Goal: Task Accomplishment & Management: Use online tool/utility

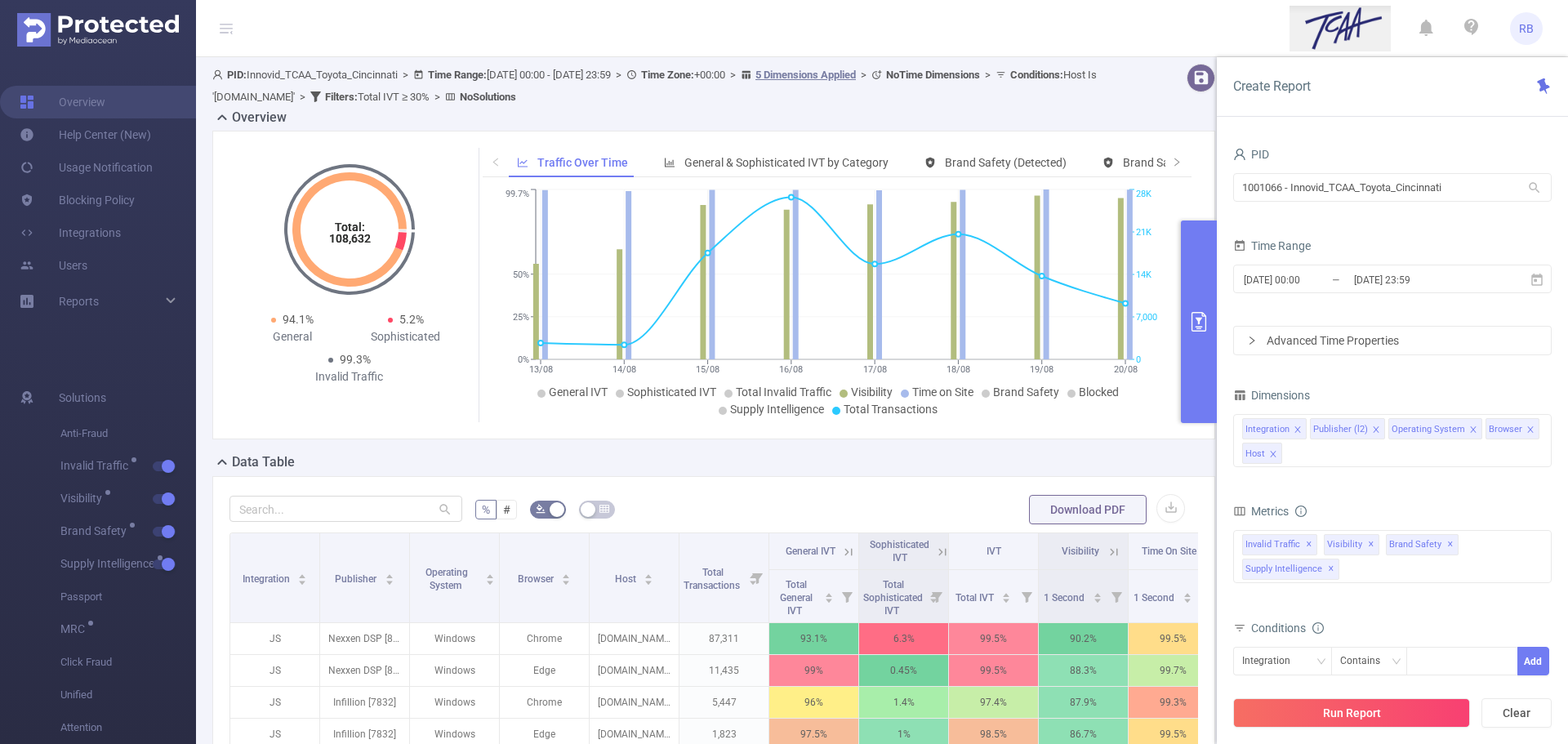
scroll to position [327, 0]
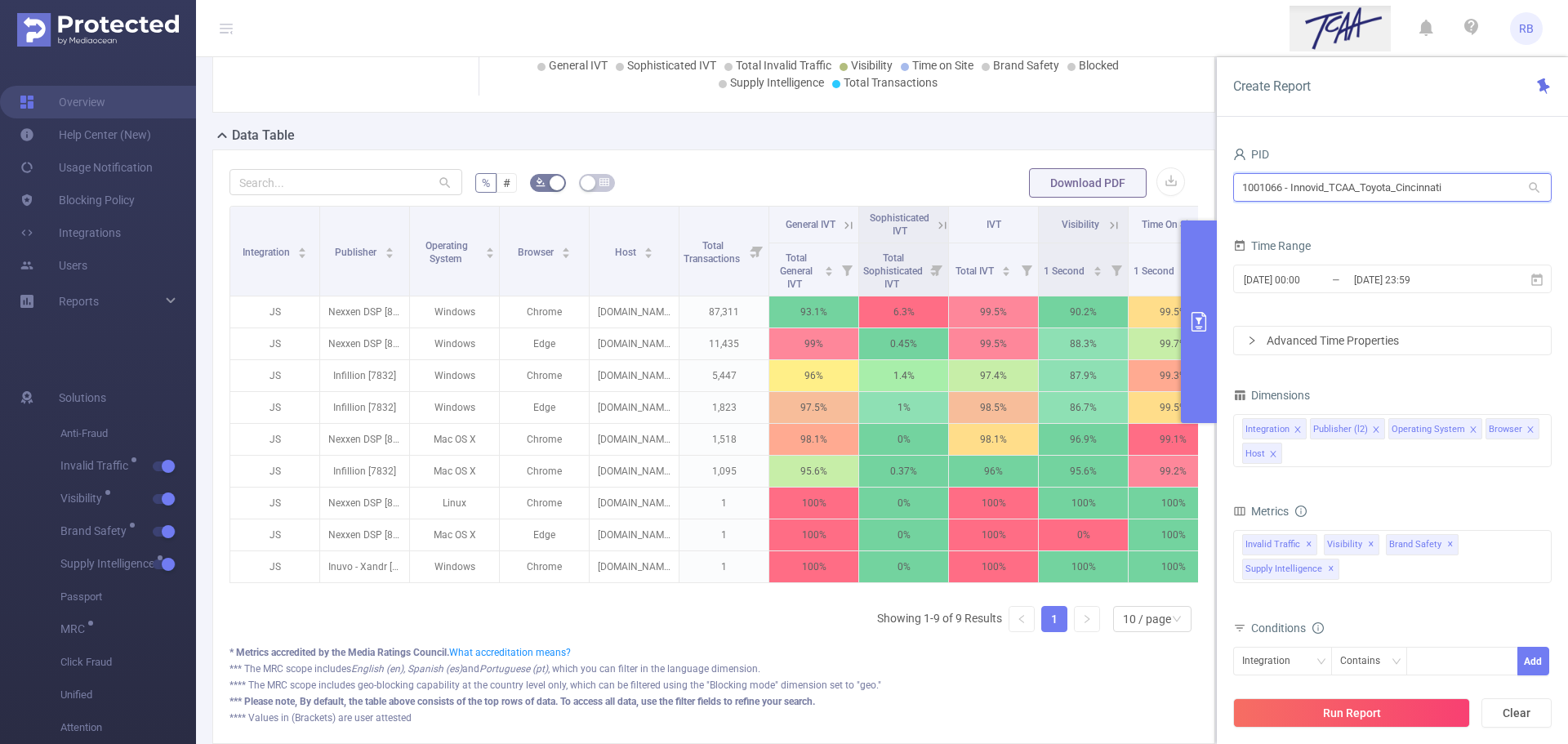
click at [1410, 180] on input "1001066 - Innovid_TCAA_Toyota_Cincinnati" at bounding box center [1393, 187] width 319 height 29
click at [1410, 181] on input "1001066 - Innovid_TCAA_Toyota_Cincinnati" at bounding box center [1393, 187] width 319 height 29
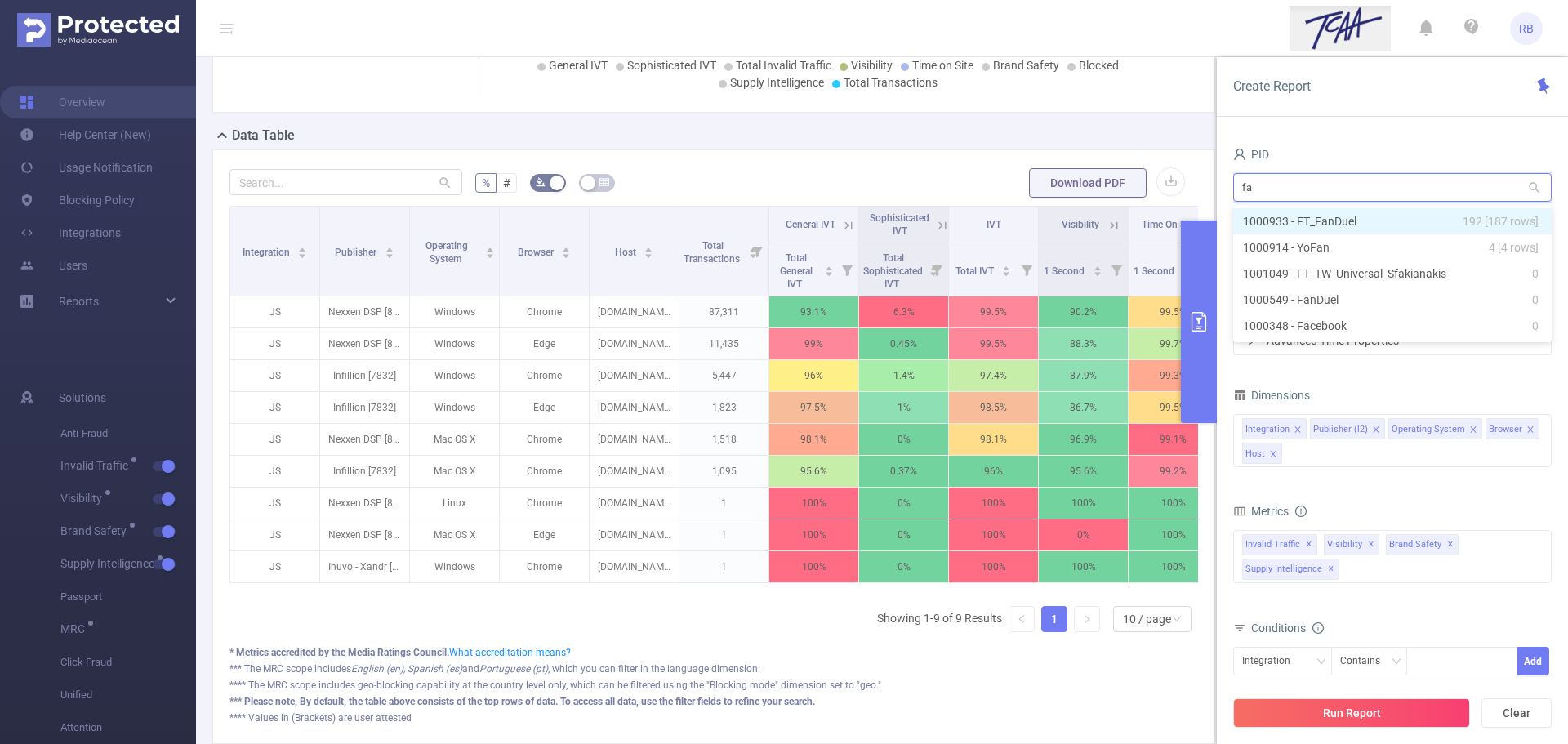
type input "fan"
click at [1339, 215] on li "1000933 - FT_FanDuel 192 [187 rows]" at bounding box center [1393, 221] width 319 height 26
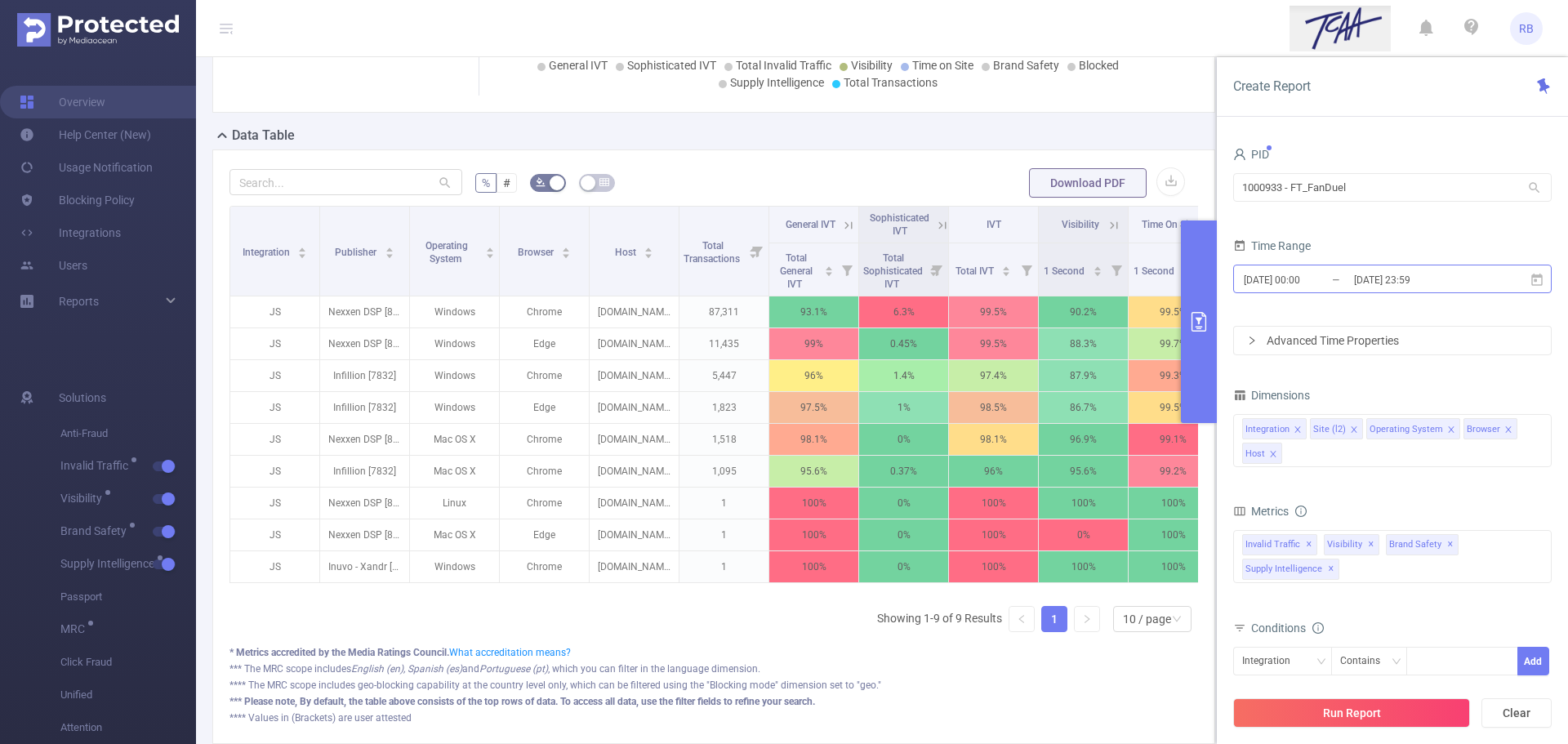
click at [1391, 268] on input "[DATE] 23:59" at bounding box center [1418, 279] width 132 height 22
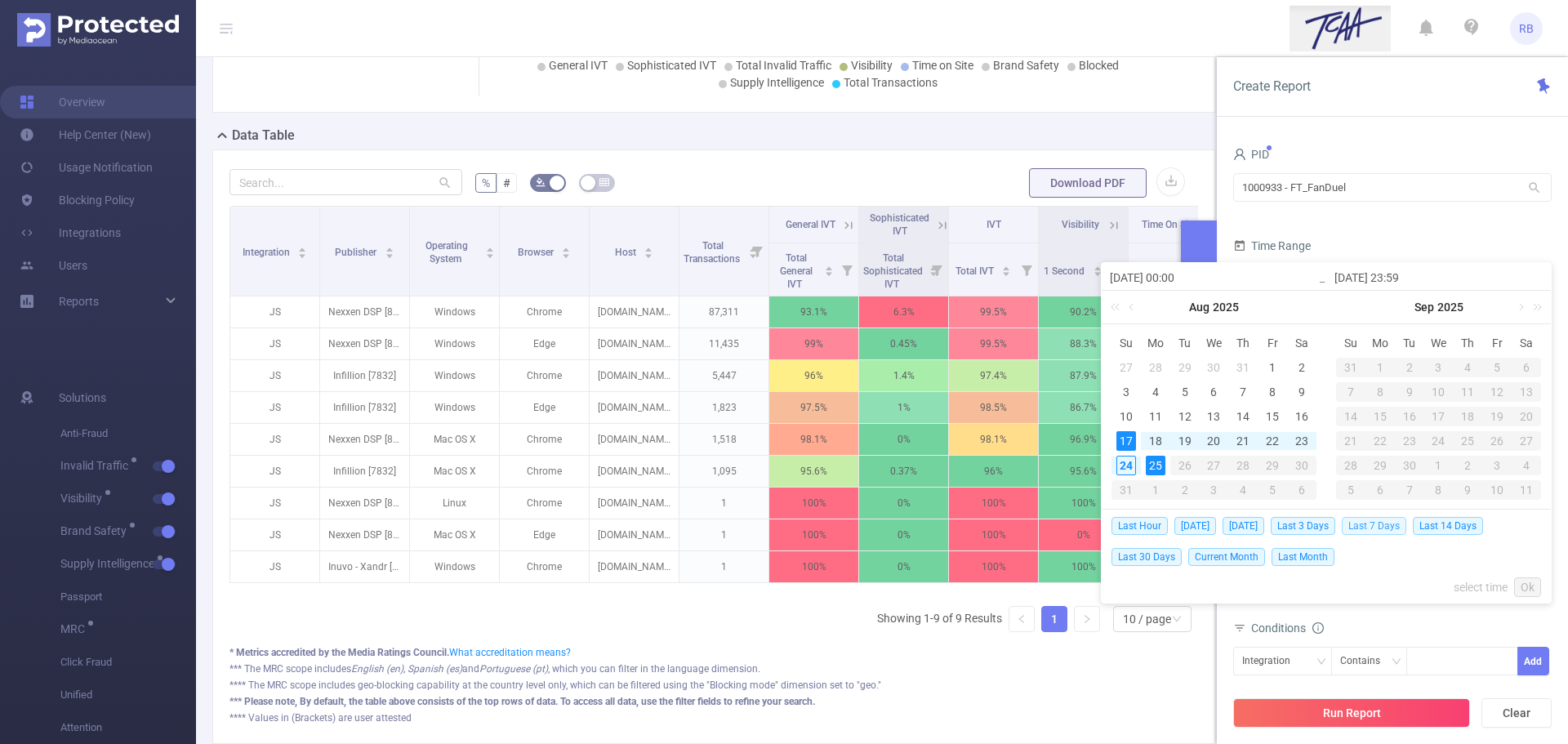
click at [1396, 523] on span "Last 7 Days" at bounding box center [1374, 526] width 65 height 18
type input "2025-08-17 00:00"
type input "2025-08-24 23:59"
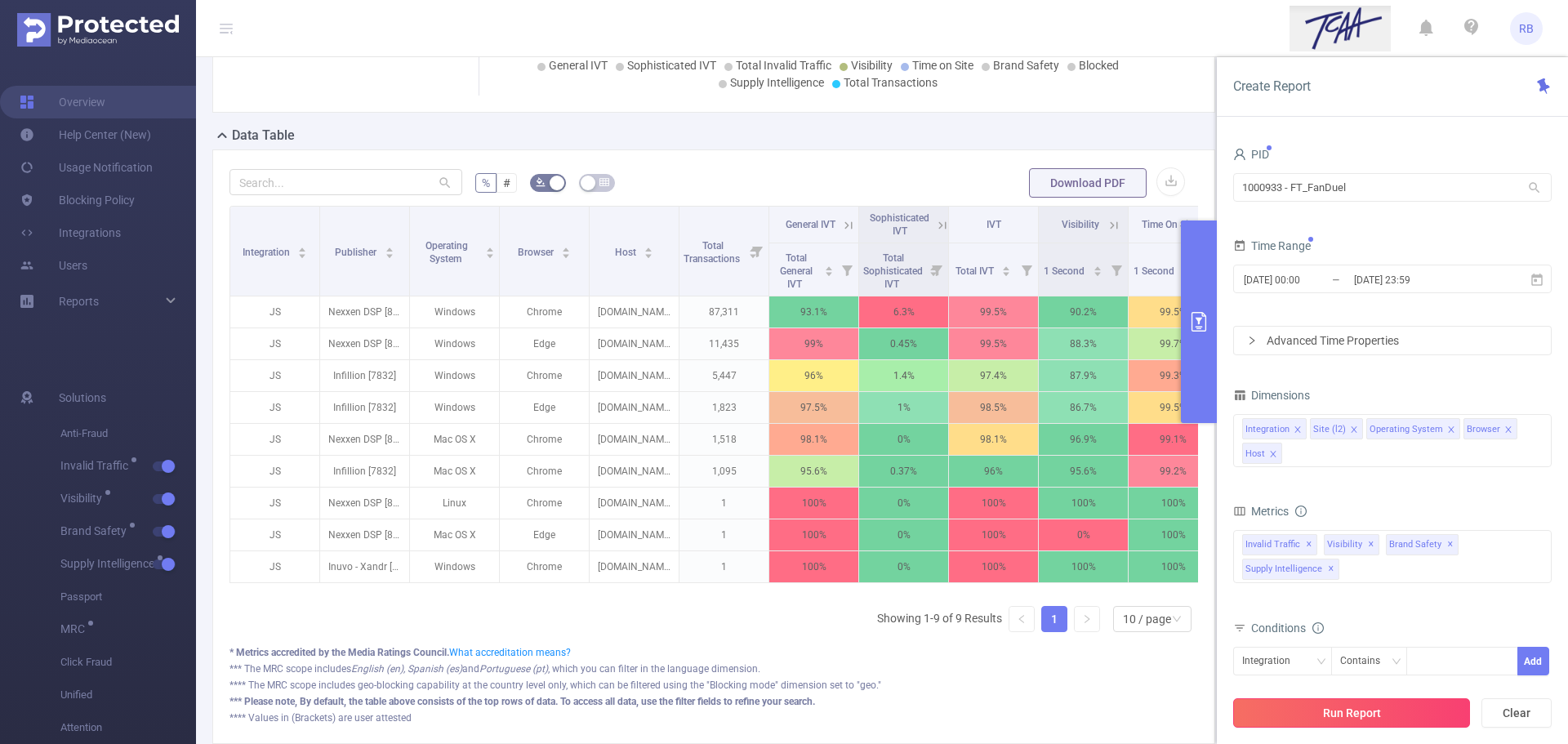
click at [1380, 703] on button "Run Report" at bounding box center [1352, 712] width 237 height 30
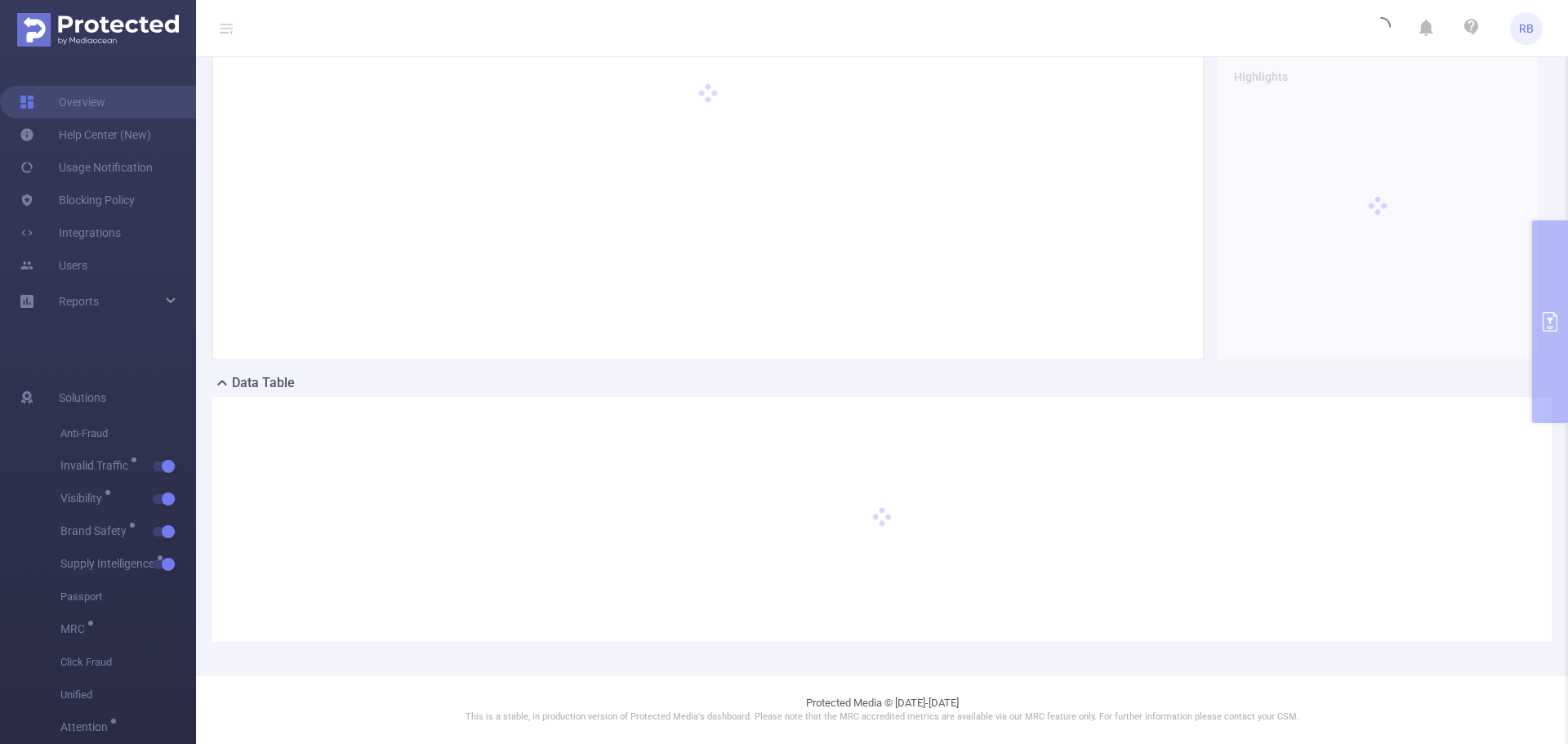
scroll to position [64, 0]
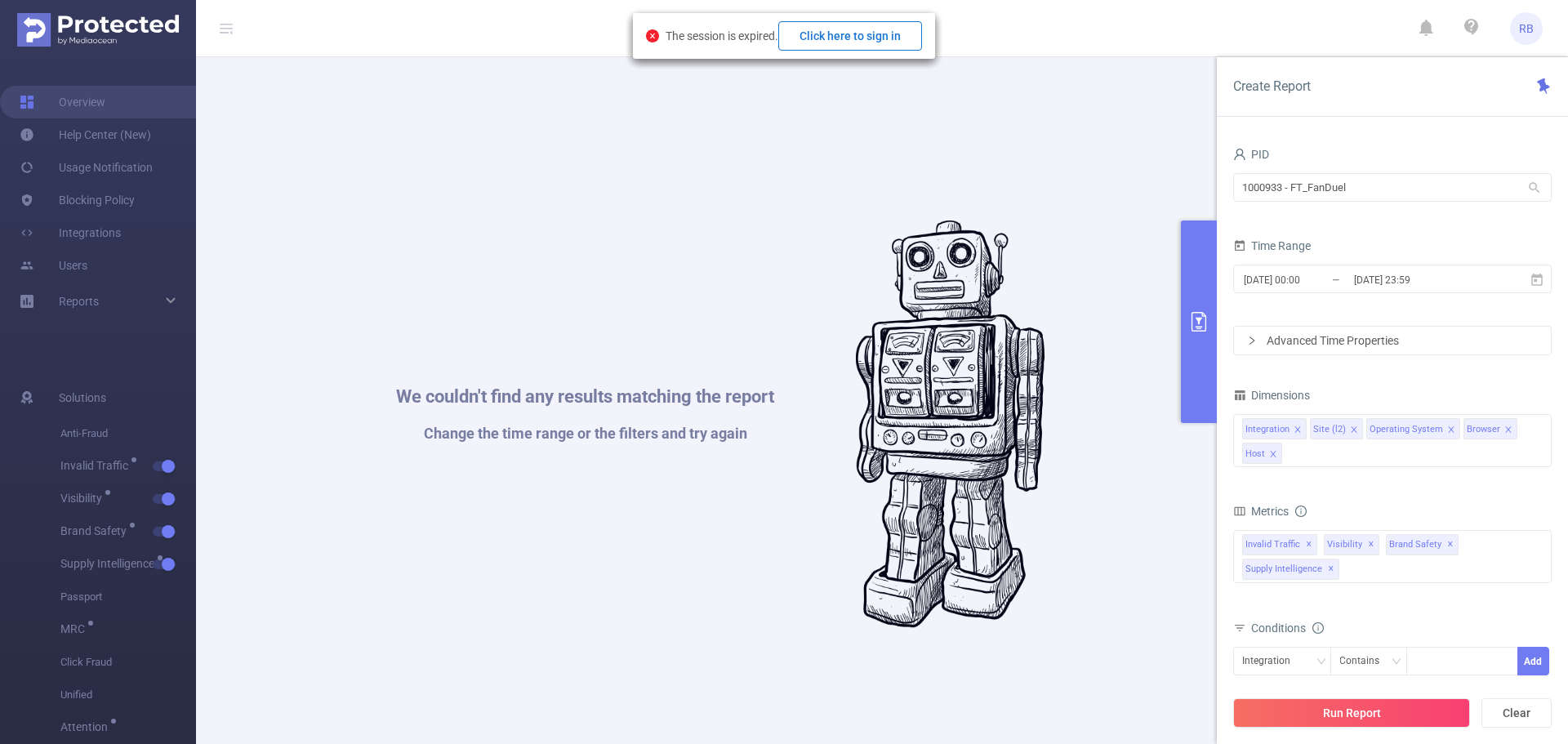
click at [855, 47] on button "Click here to sign in" at bounding box center [851, 36] width 144 height 30
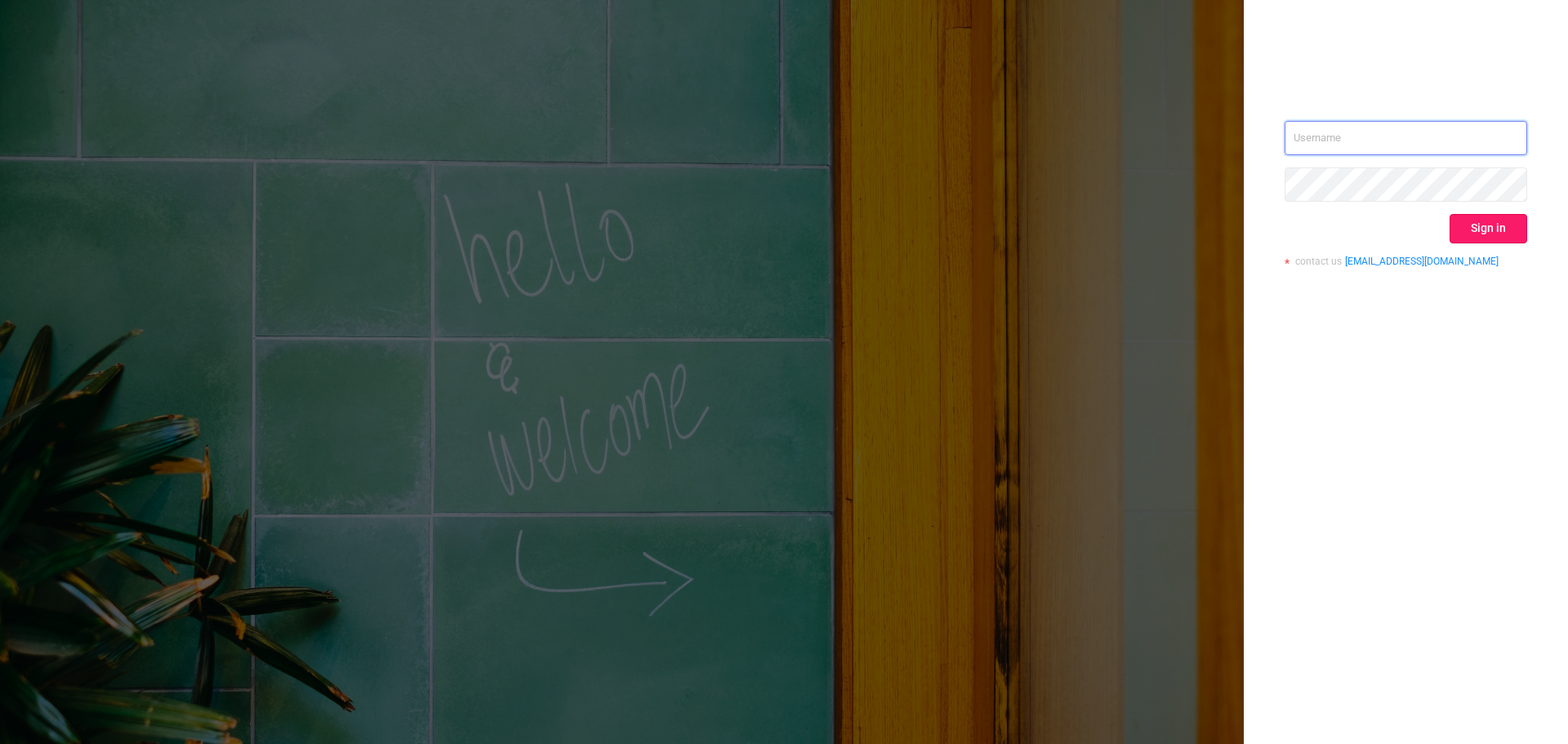
type input "rbelisha@mediaocean.com"
click at [1480, 233] on button "Sign in" at bounding box center [1489, 228] width 77 height 30
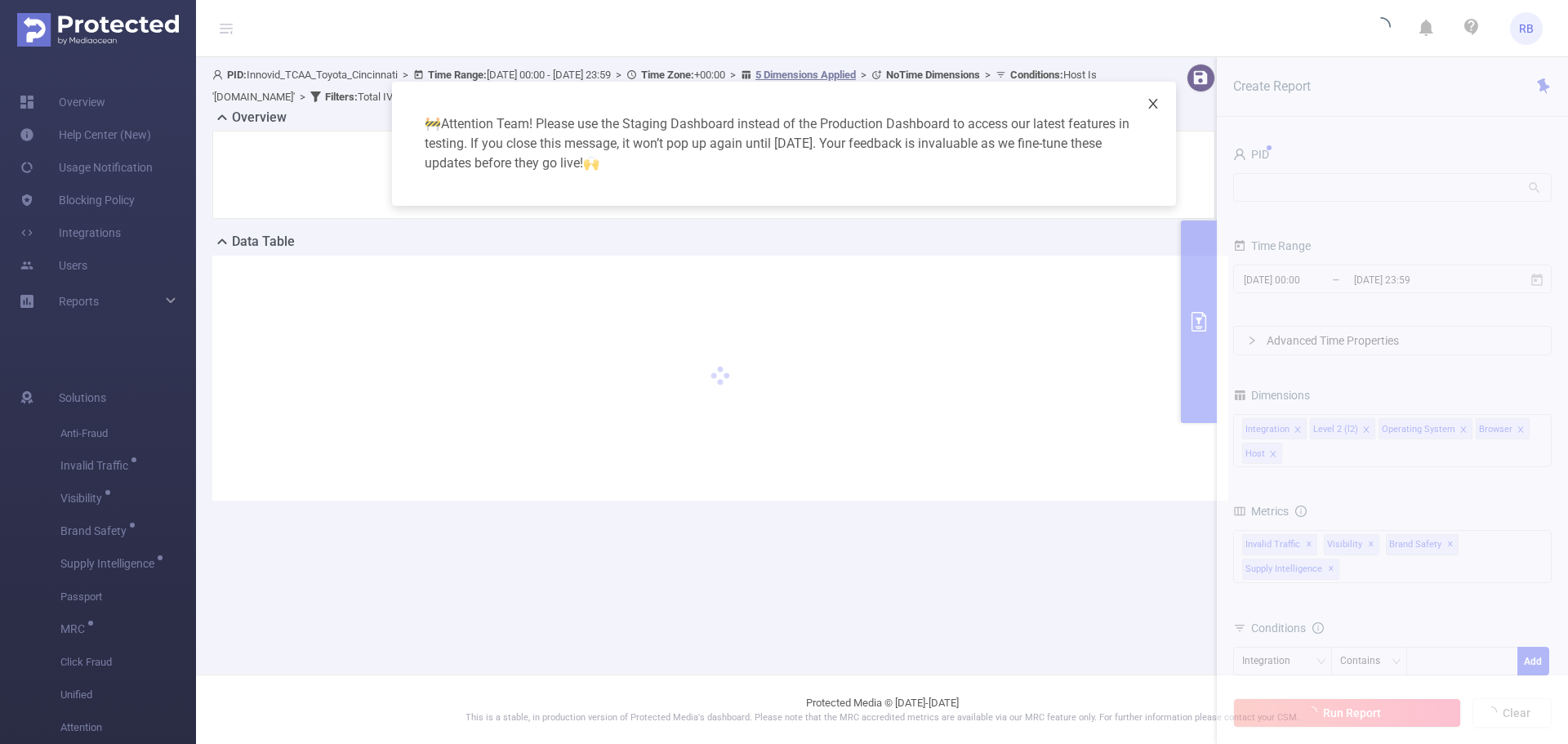
click at [1158, 111] on span "Close" at bounding box center [1153, 104] width 46 height 46
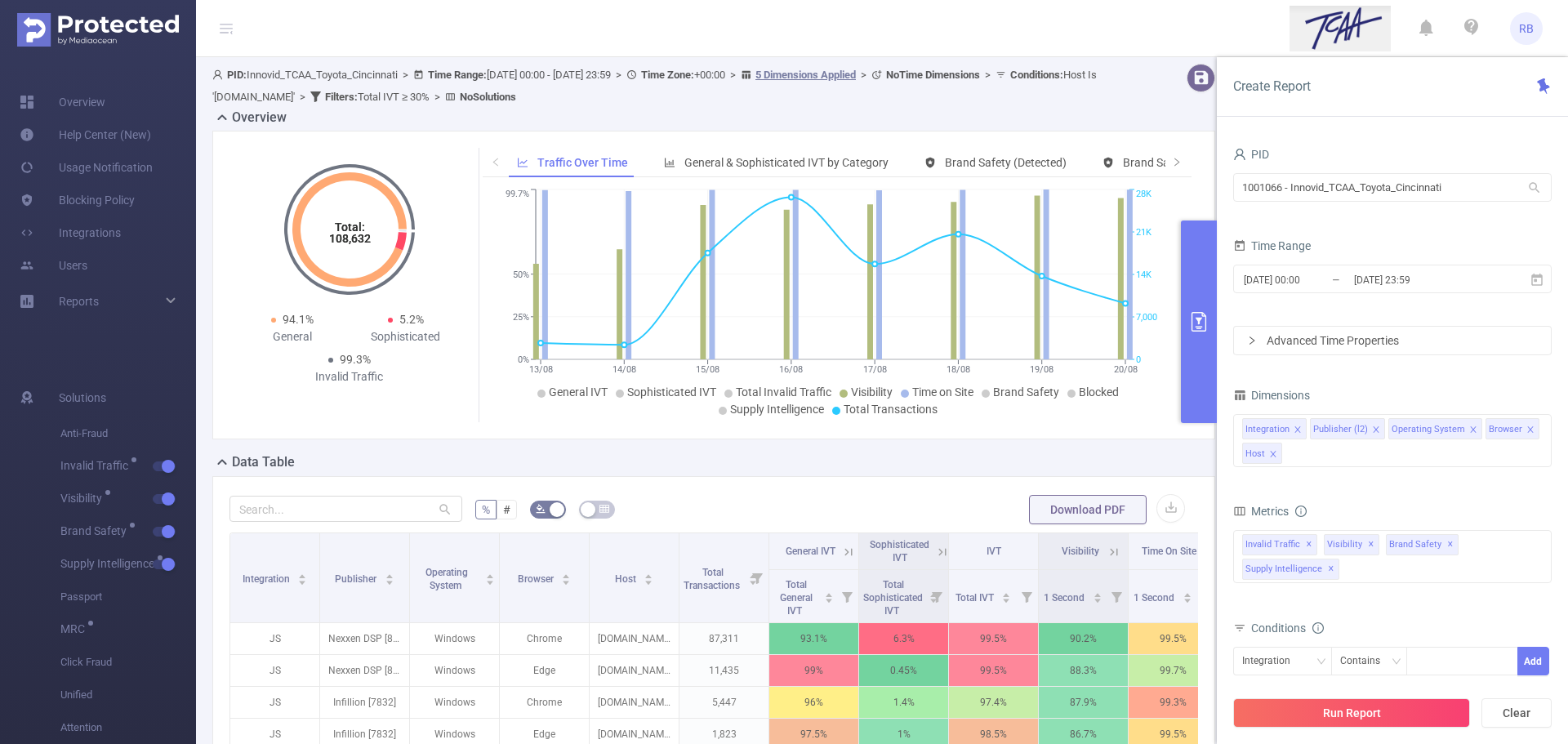
click at [801, 45] on header "RB" at bounding box center [784, 28] width 1568 height 57
click at [1354, 268] on input "2025-08-20 23:59" at bounding box center [1418, 279] width 132 height 22
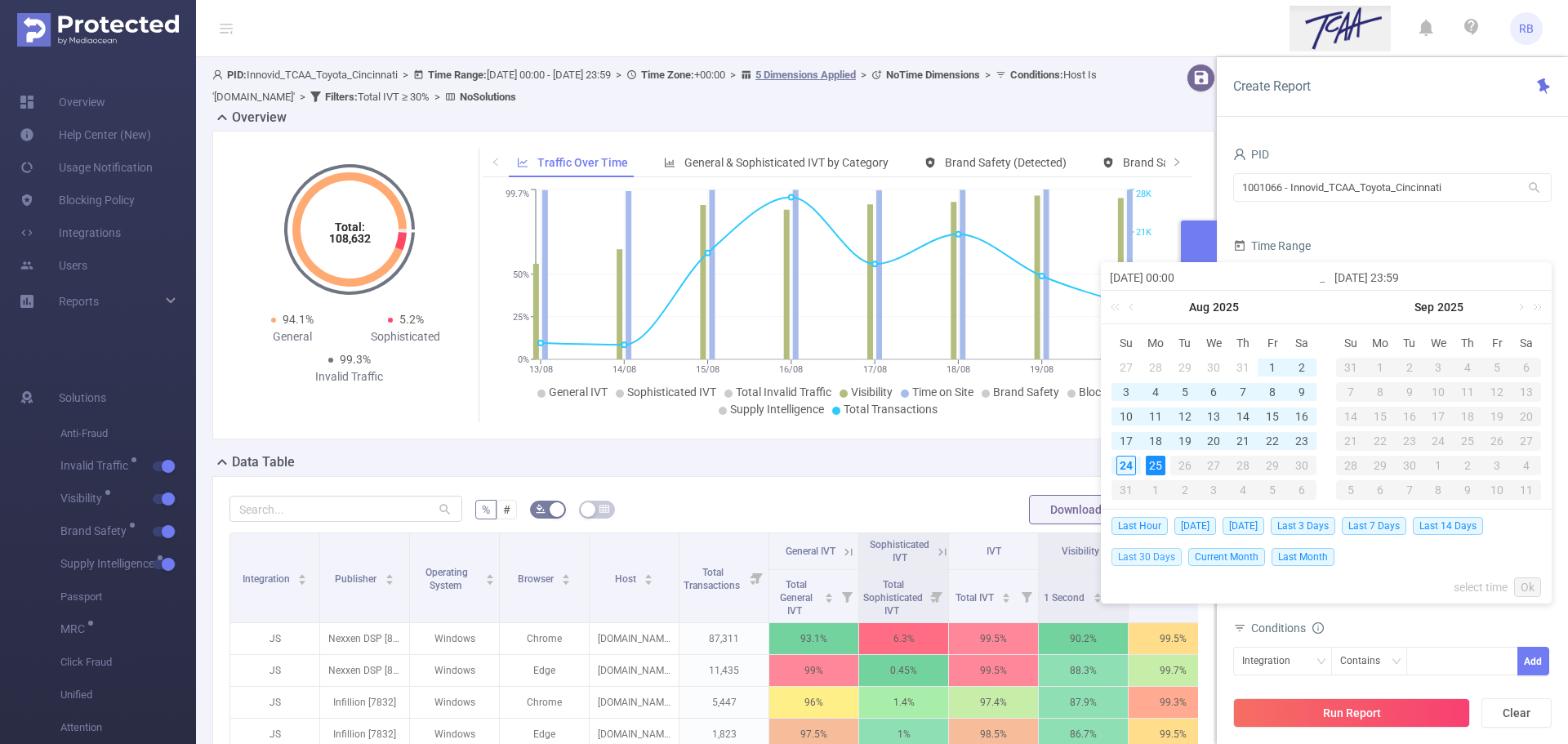
click at [1160, 563] on span "Last 30 Days" at bounding box center [1147, 557] width 70 height 18
type input "[DATE] 00:00"
type input "[DATE] 23:59"
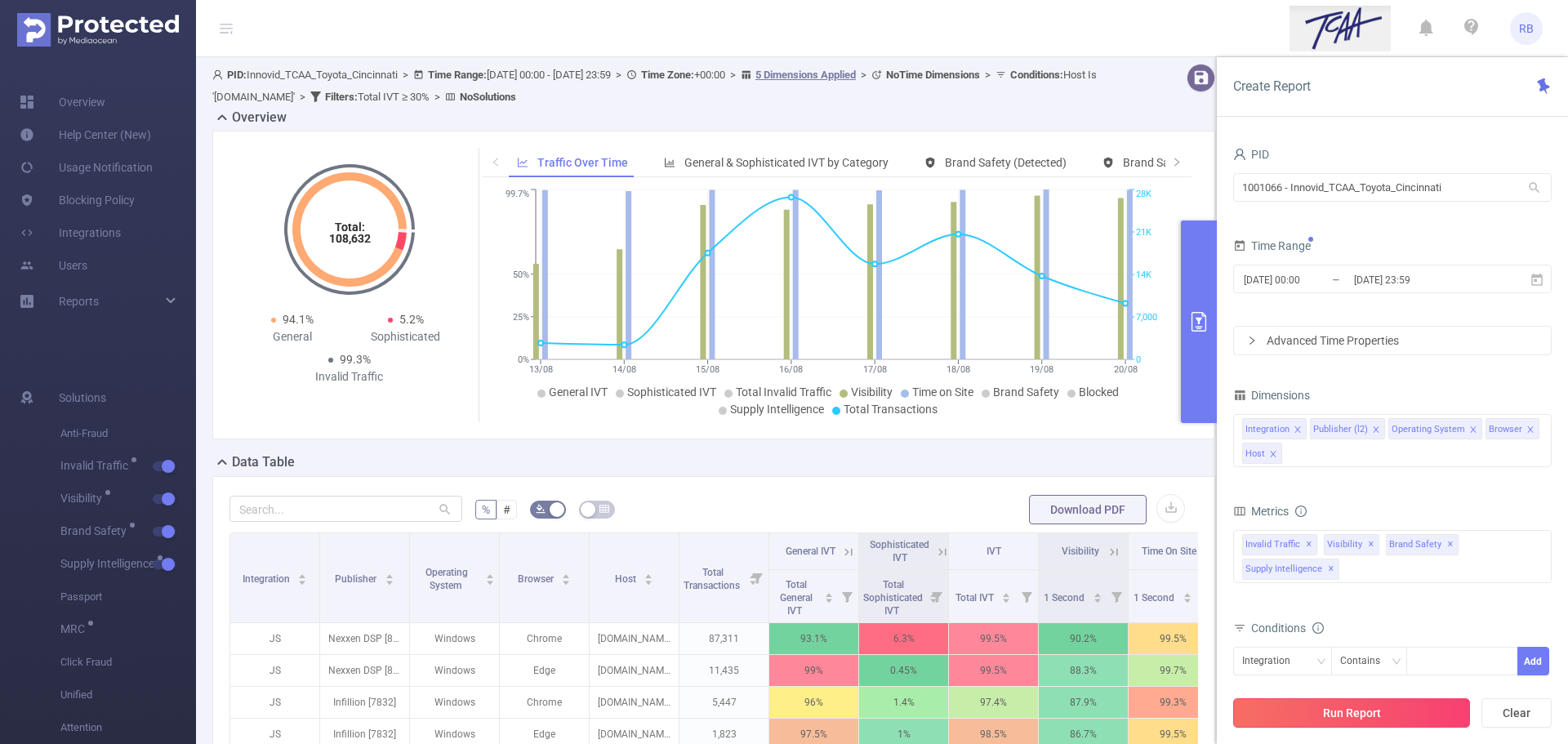
click at [1393, 721] on button "Run Report" at bounding box center [1352, 712] width 237 height 30
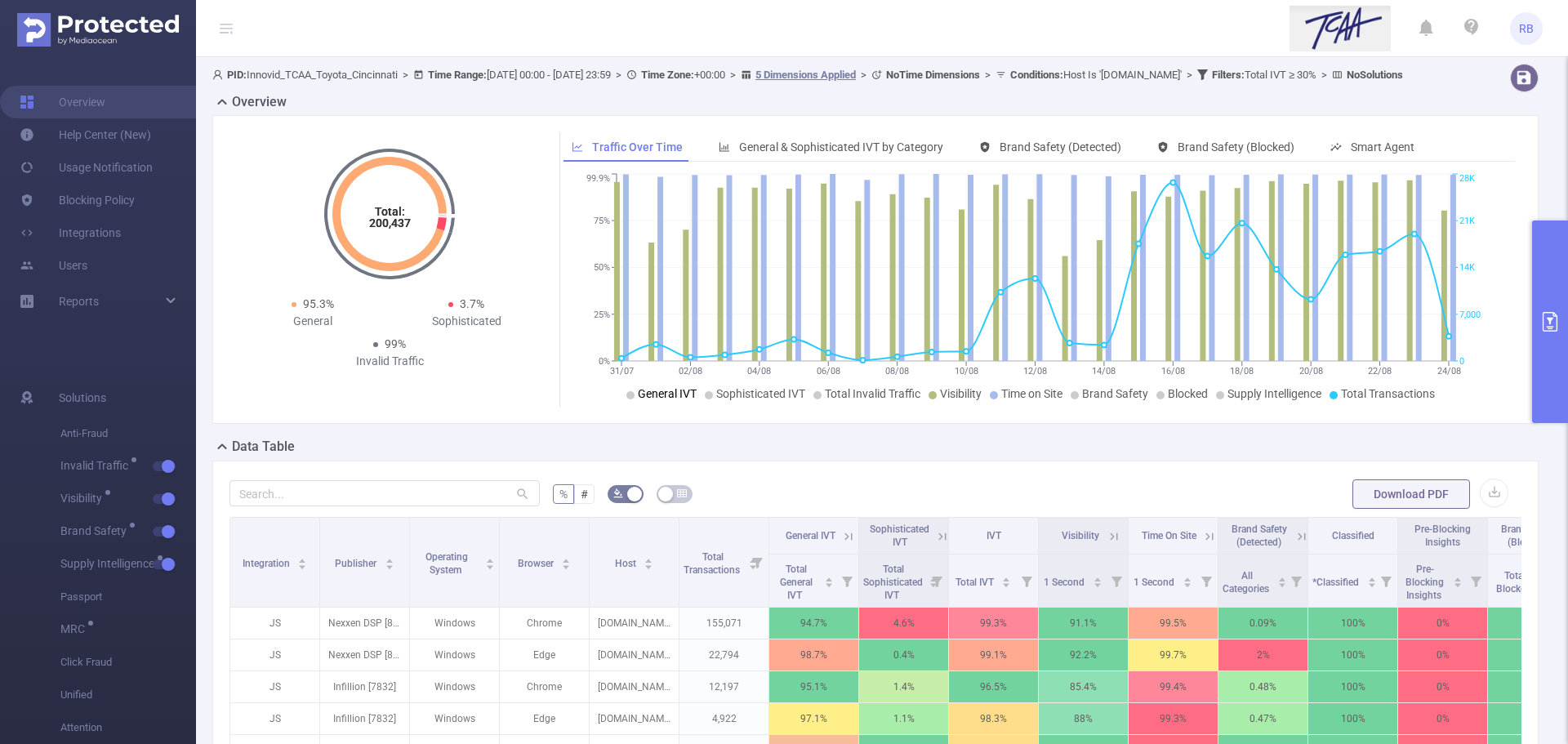
click at [627, 399] on icon at bounding box center [630, 395] width 8 height 8
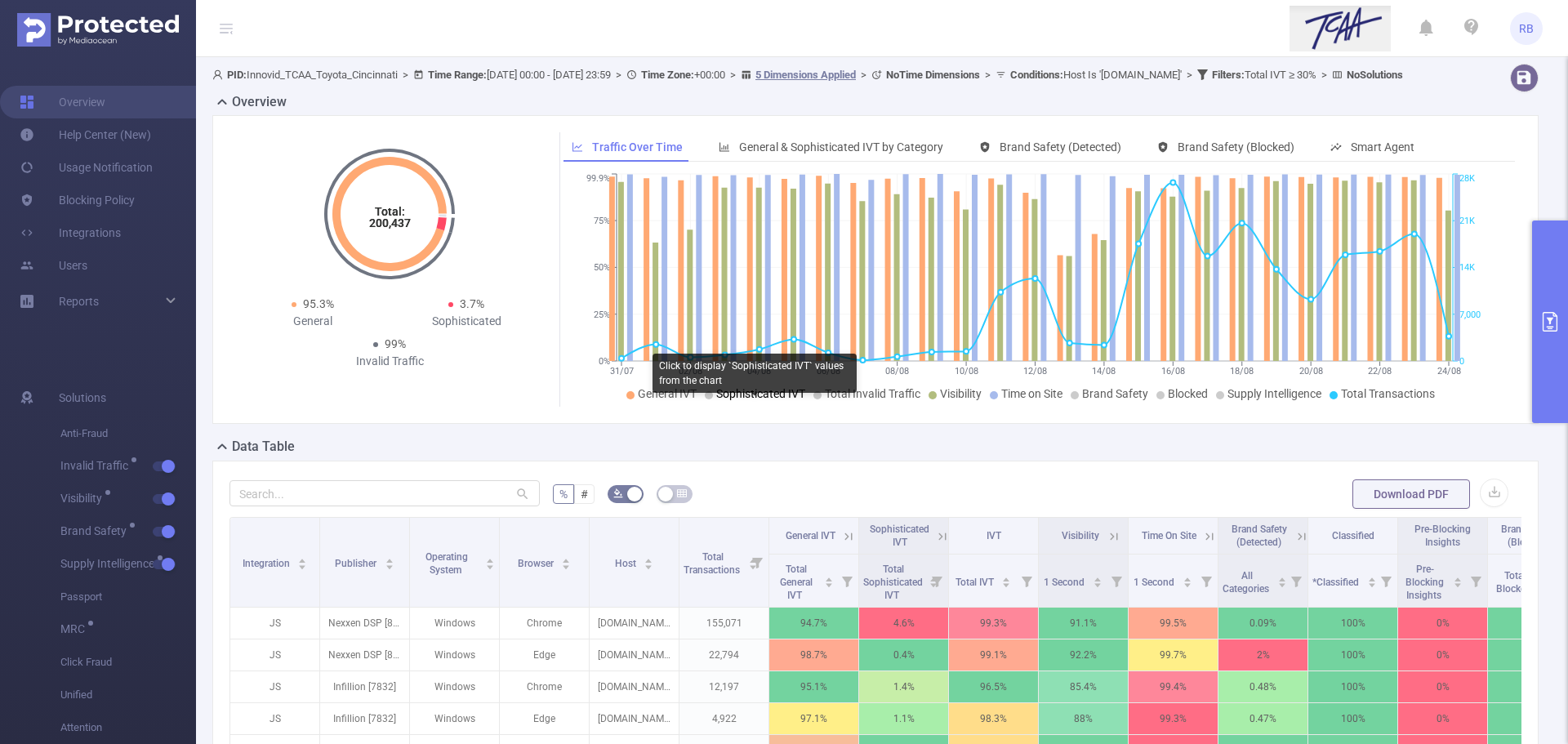
click at [732, 400] on span "Sophisticated IVT" at bounding box center [761, 394] width 89 height 14
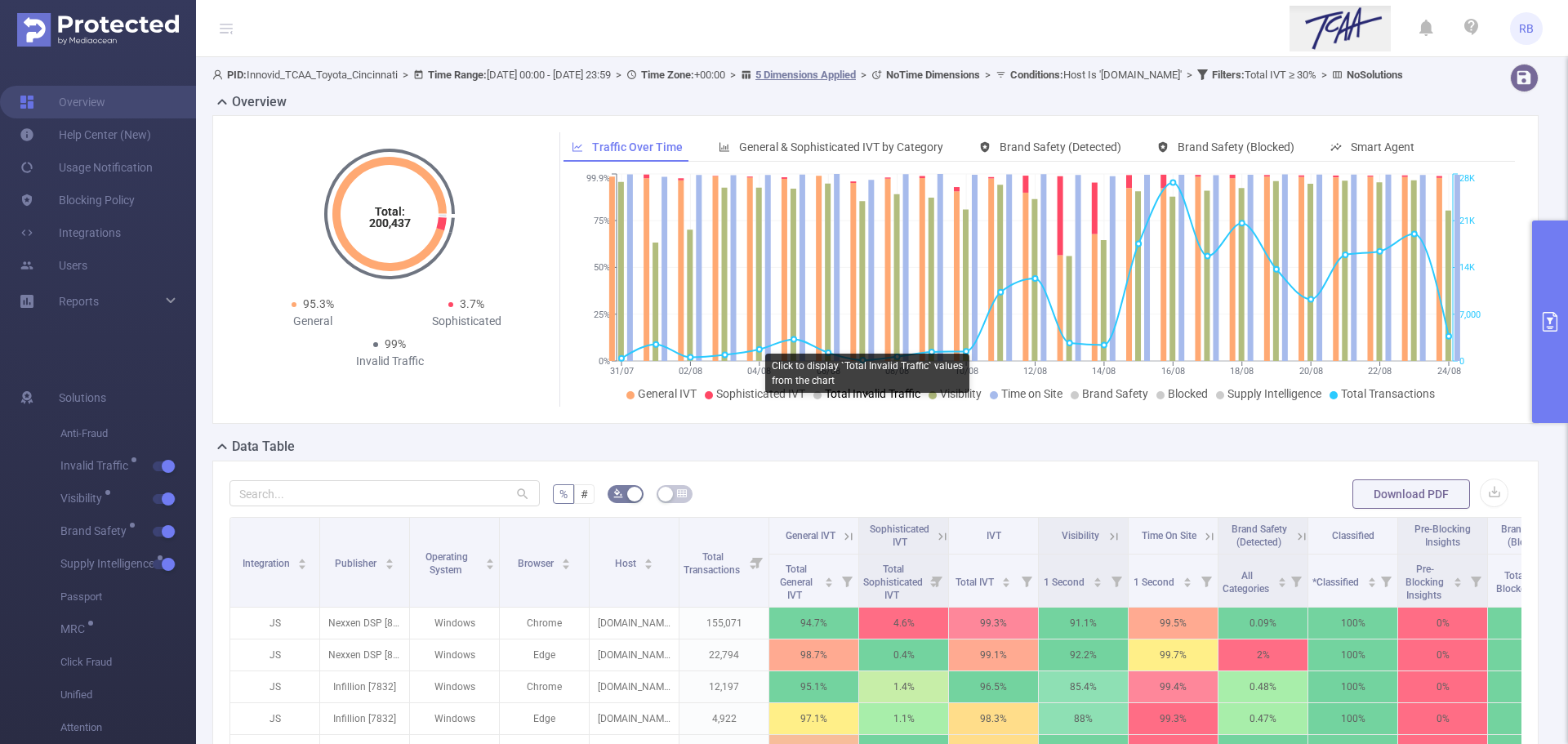
click at [869, 400] on span "Total Invalid Traffic" at bounding box center [873, 394] width 96 height 14
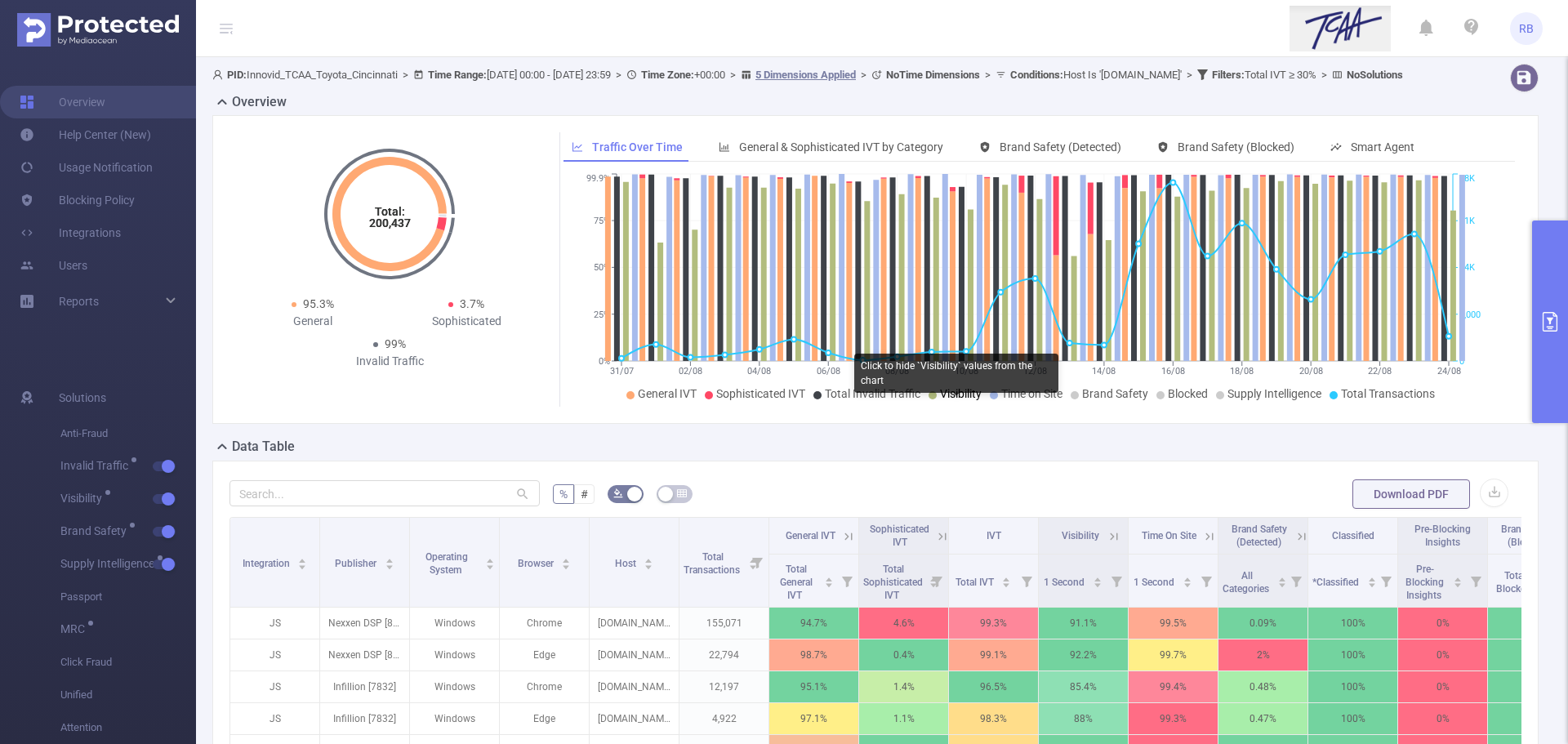
click at [971, 400] on span "Visibility" at bounding box center [961, 394] width 41 height 14
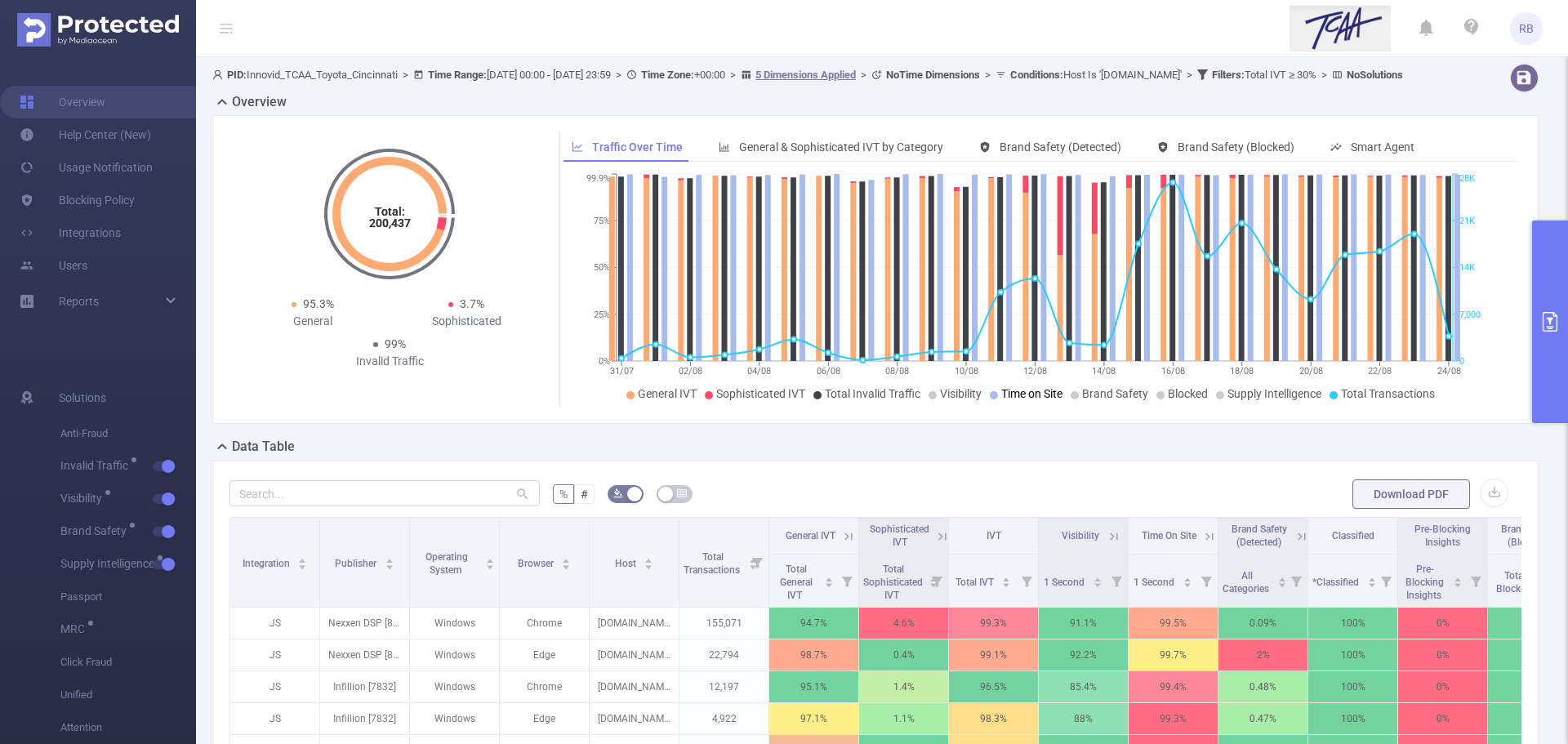
click at [1008, 400] on span "Time on Site" at bounding box center [1032, 394] width 61 height 14
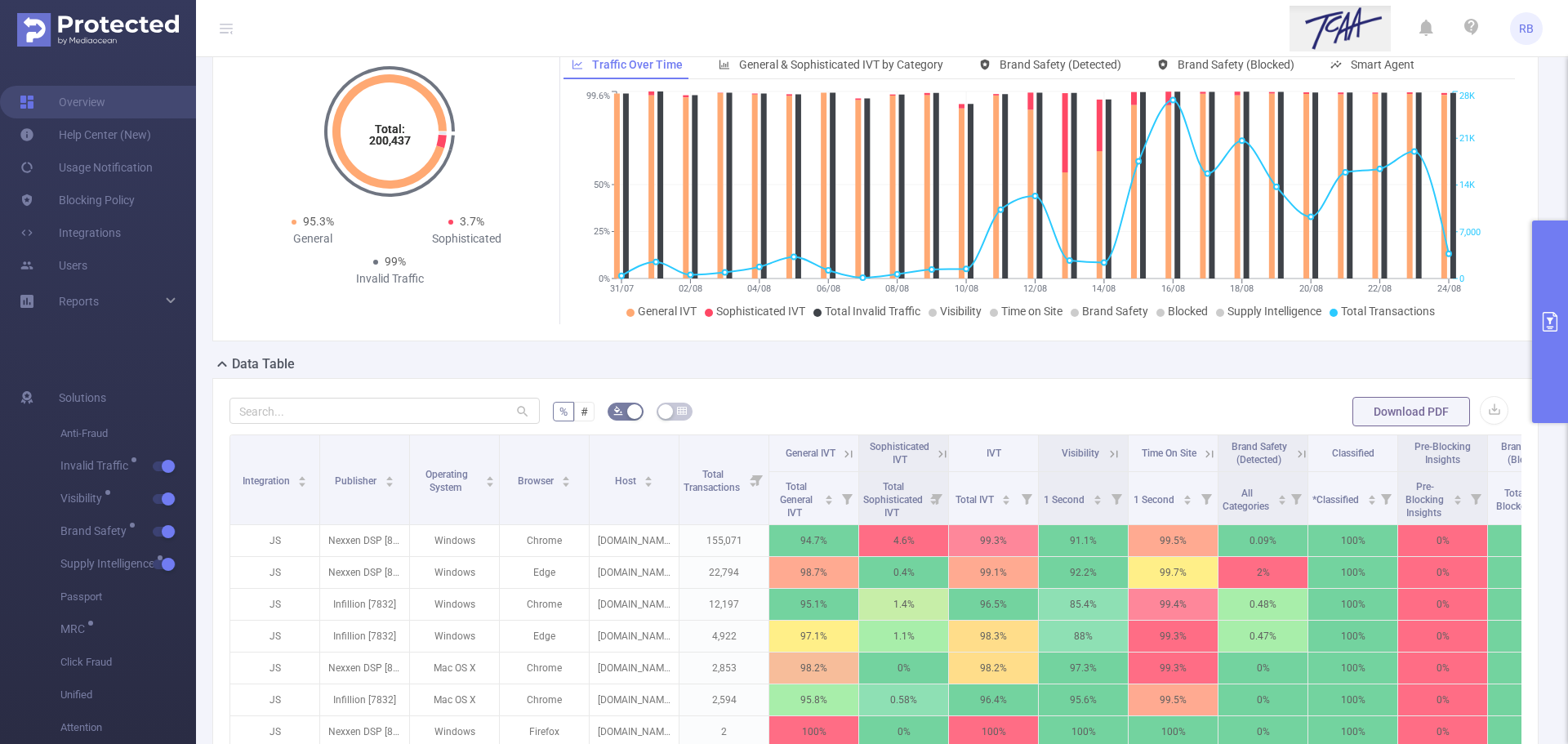
scroll to position [82, 0]
click at [1554, 338] on button "primary" at bounding box center [1550, 322] width 36 height 203
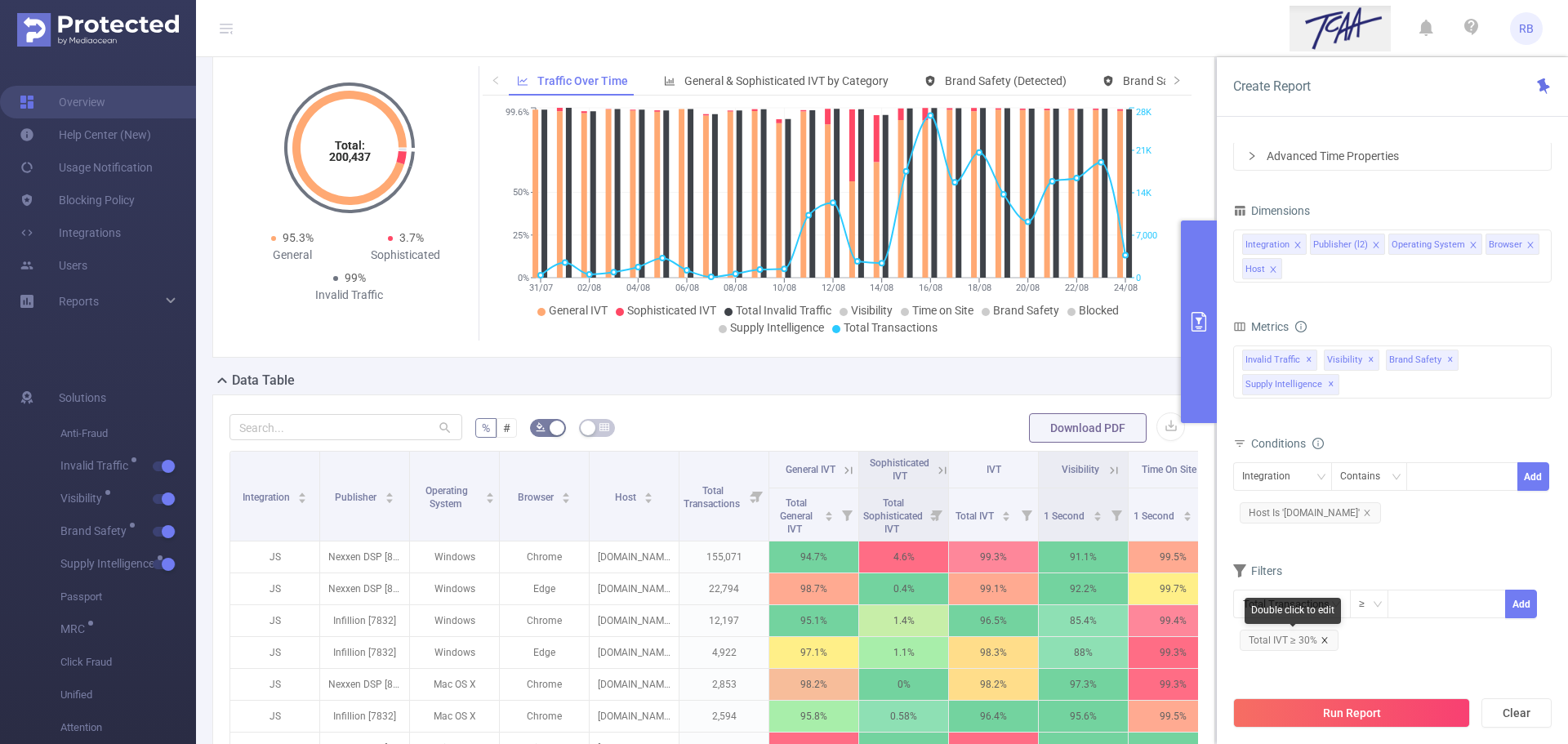
click at [1326, 641] on icon "icon: close" at bounding box center [1325, 640] width 8 height 8
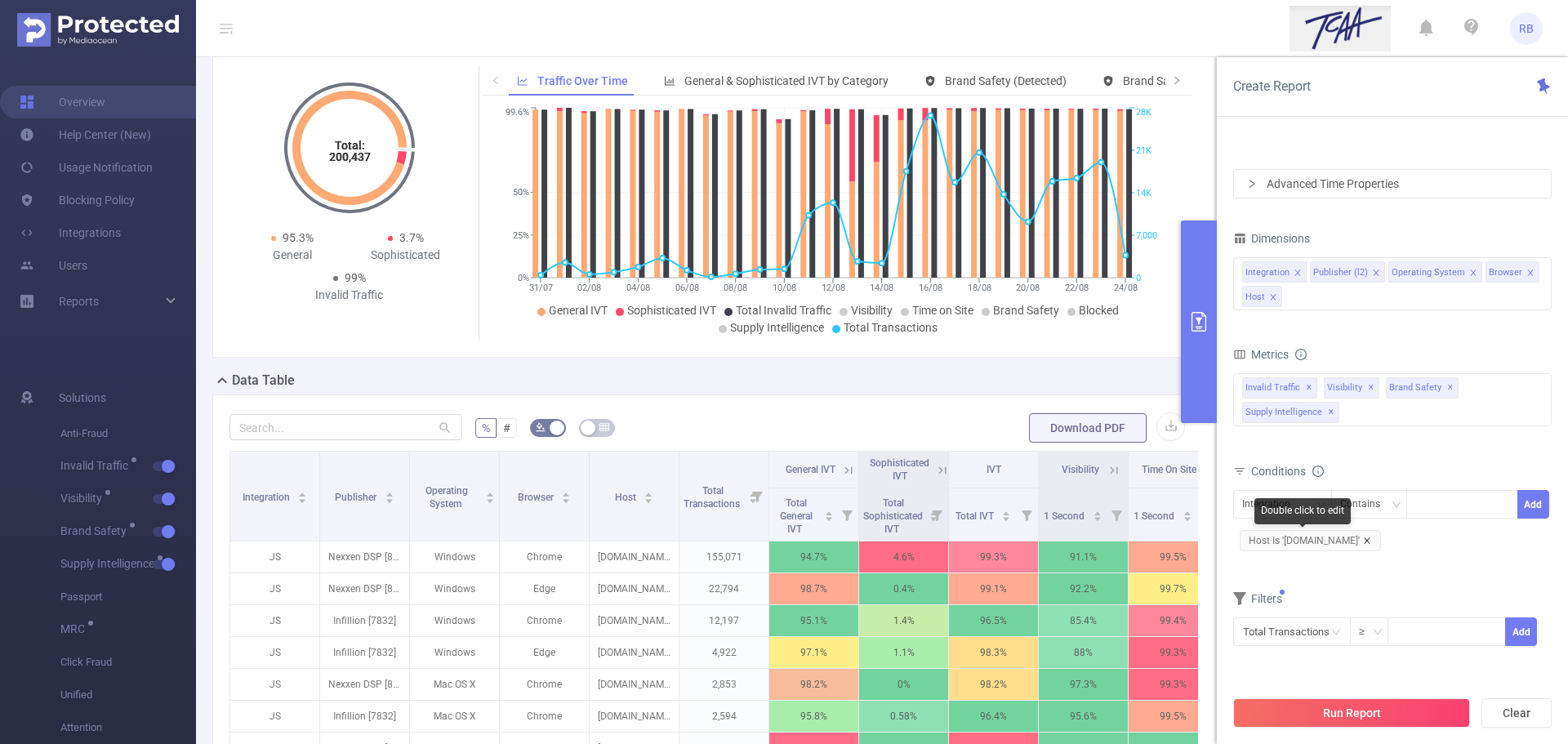
click at [1363, 540] on icon "icon: close" at bounding box center [1367, 540] width 8 height 8
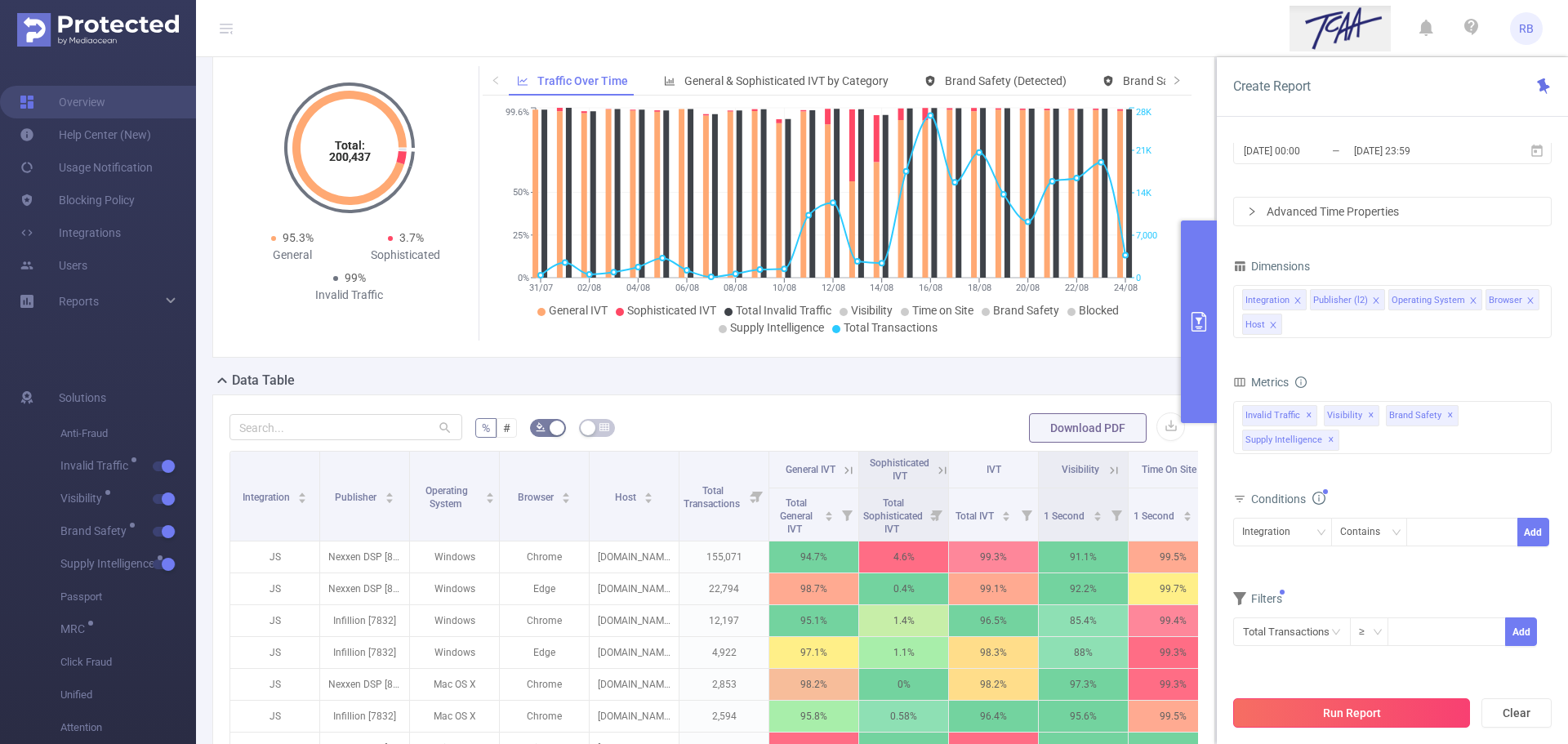
click at [1335, 704] on button "Run Report" at bounding box center [1352, 712] width 237 height 30
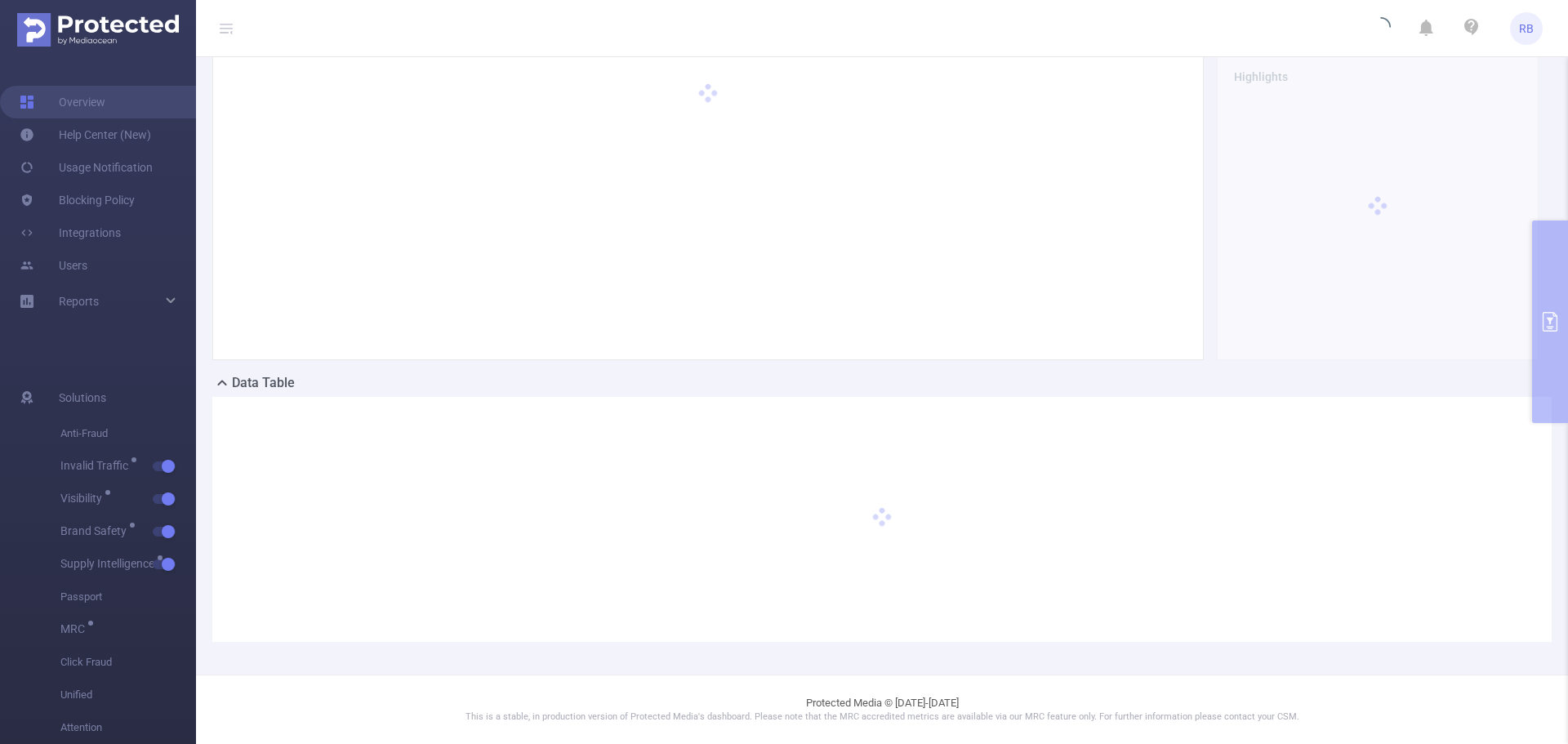
scroll to position [0, 0]
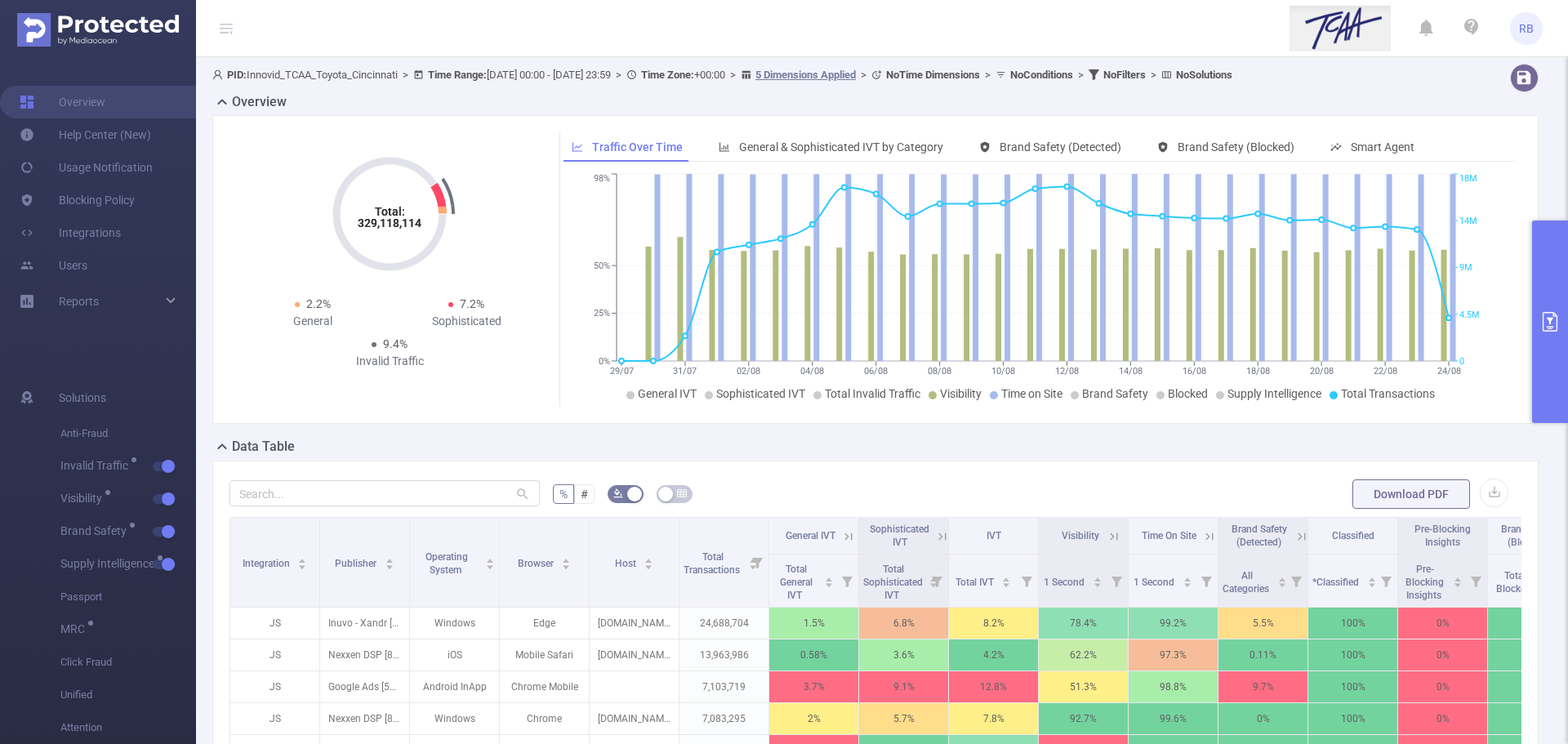
click at [1558, 304] on button "primary" at bounding box center [1550, 322] width 36 height 203
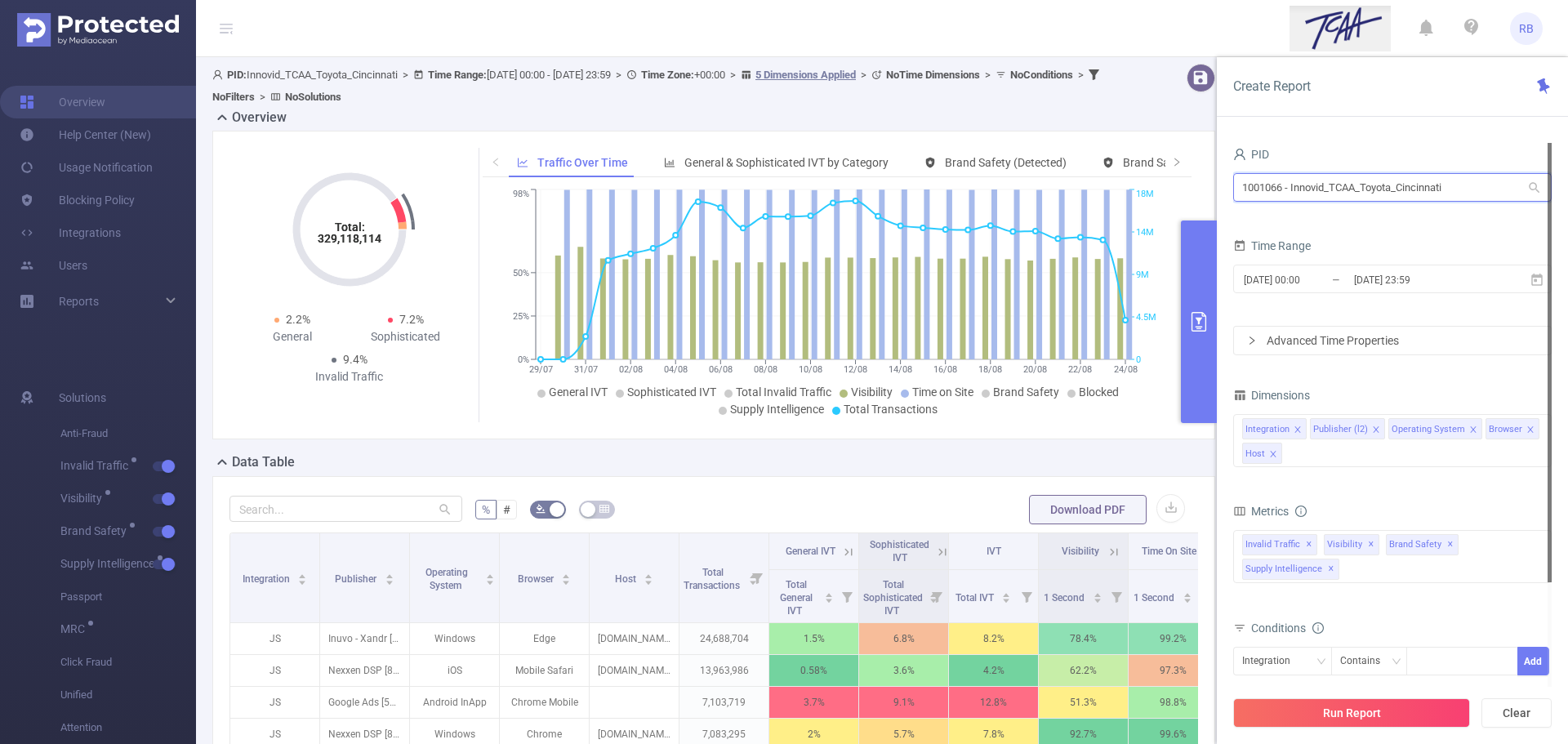
click at [1273, 192] on input "1001066 - Innovid_TCAA_Toyota_Cincinnati" at bounding box center [1393, 187] width 319 height 29
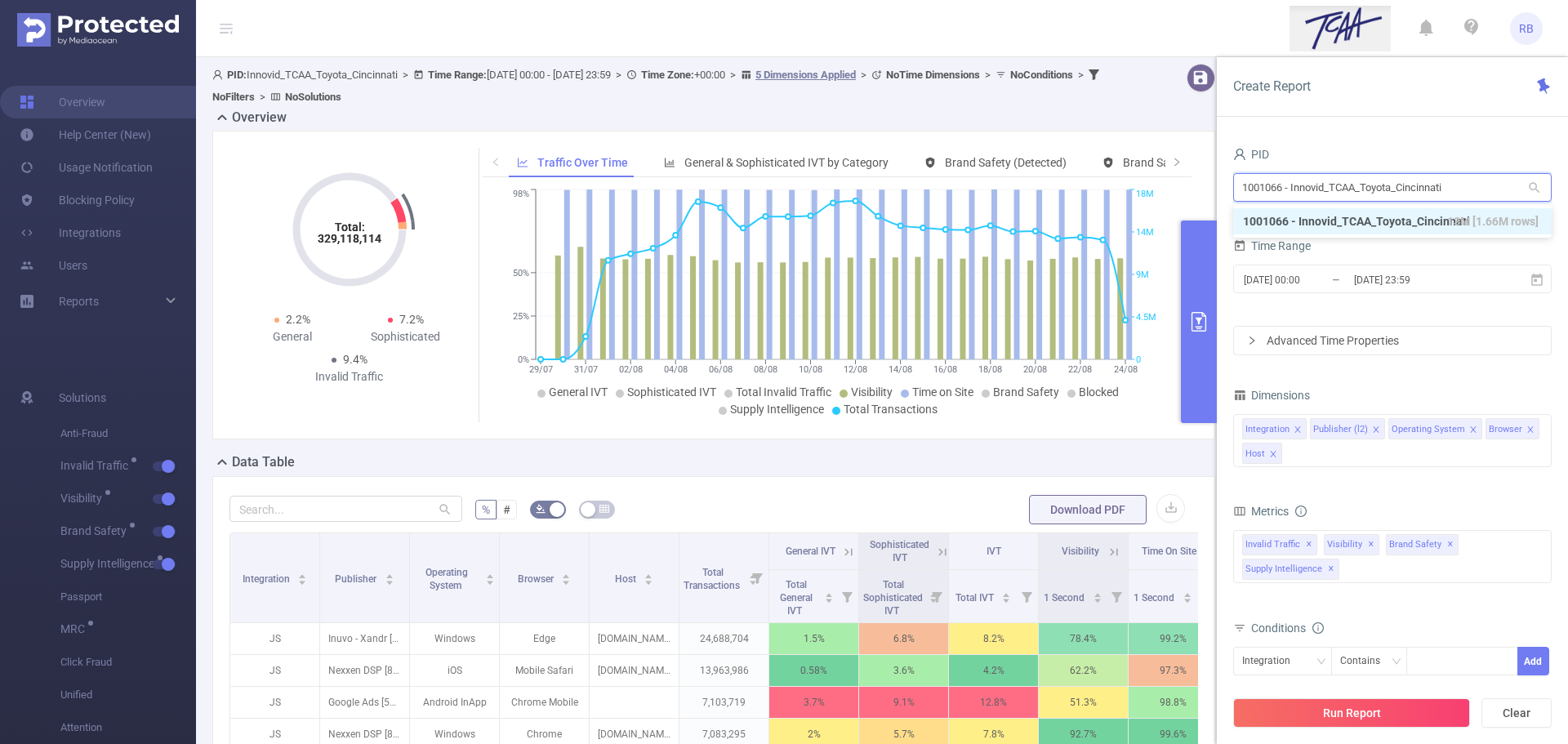
click at [1273, 192] on input "1001066 - Innovid_TCAA_Toyota_Cincinnati" at bounding box center [1393, 187] width 319 height 29
type input "fan"
click at [1308, 214] on li "1000933 - FT_FanDuel 12 [12 rows]" at bounding box center [1393, 221] width 319 height 26
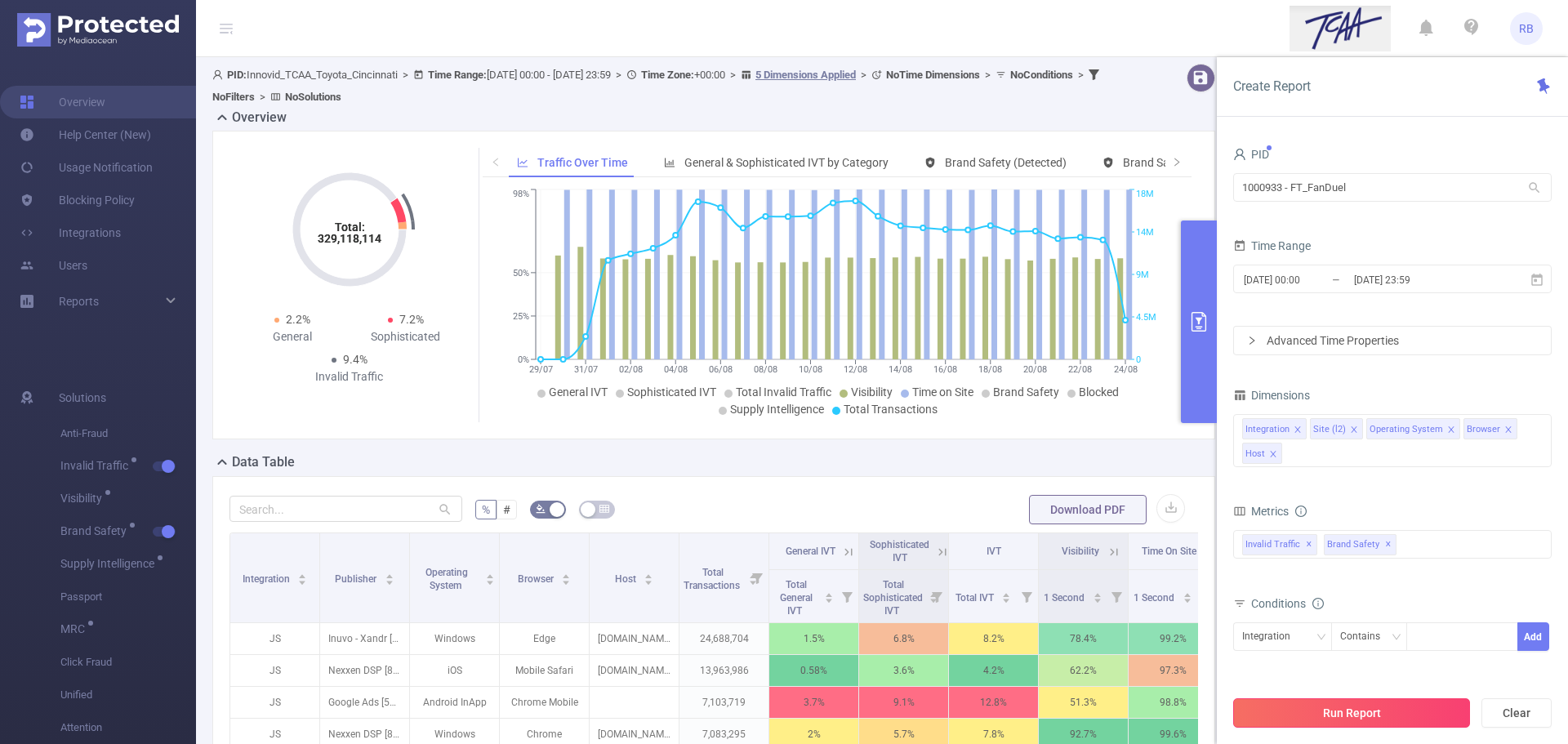
click at [1349, 704] on button "Run Report" at bounding box center [1352, 712] width 237 height 30
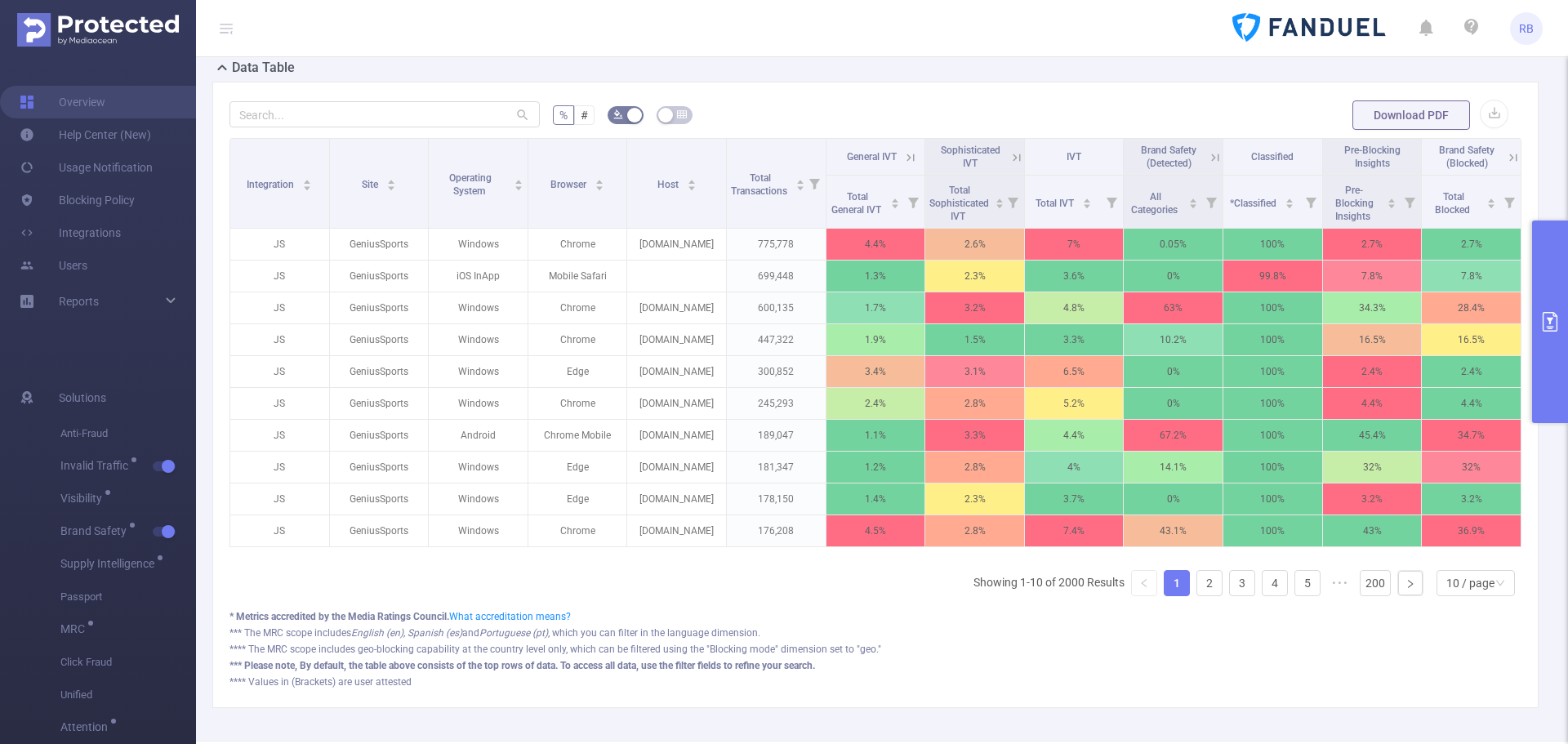
scroll to position [408, 0]
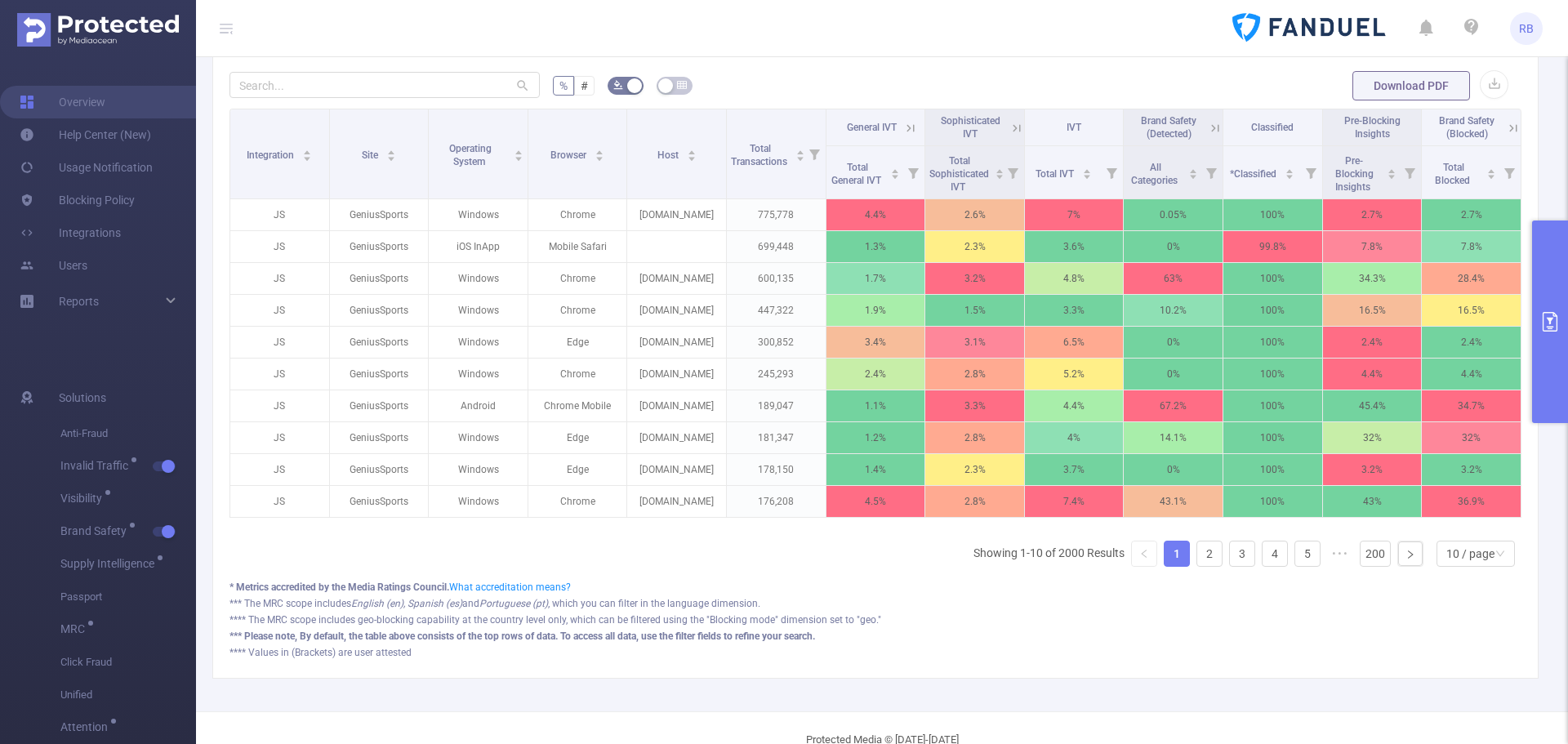
click at [1549, 336] on button "primary" at bounding box center [1550, 322] width 36 height 203
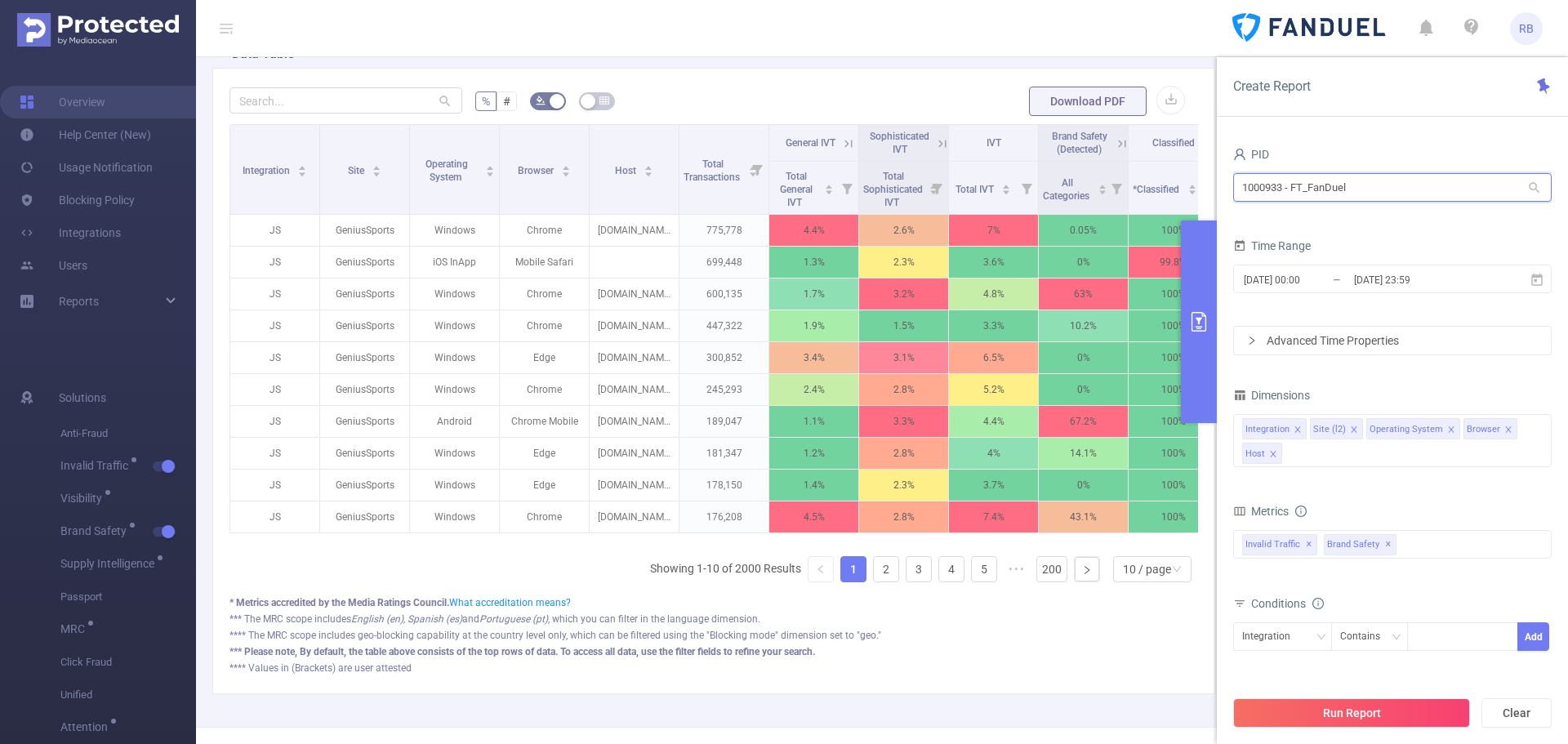
click at [1361, 192] on input "1000933 - FT_FanDuel" at bounding box center [1393, 187] width 319 height 29
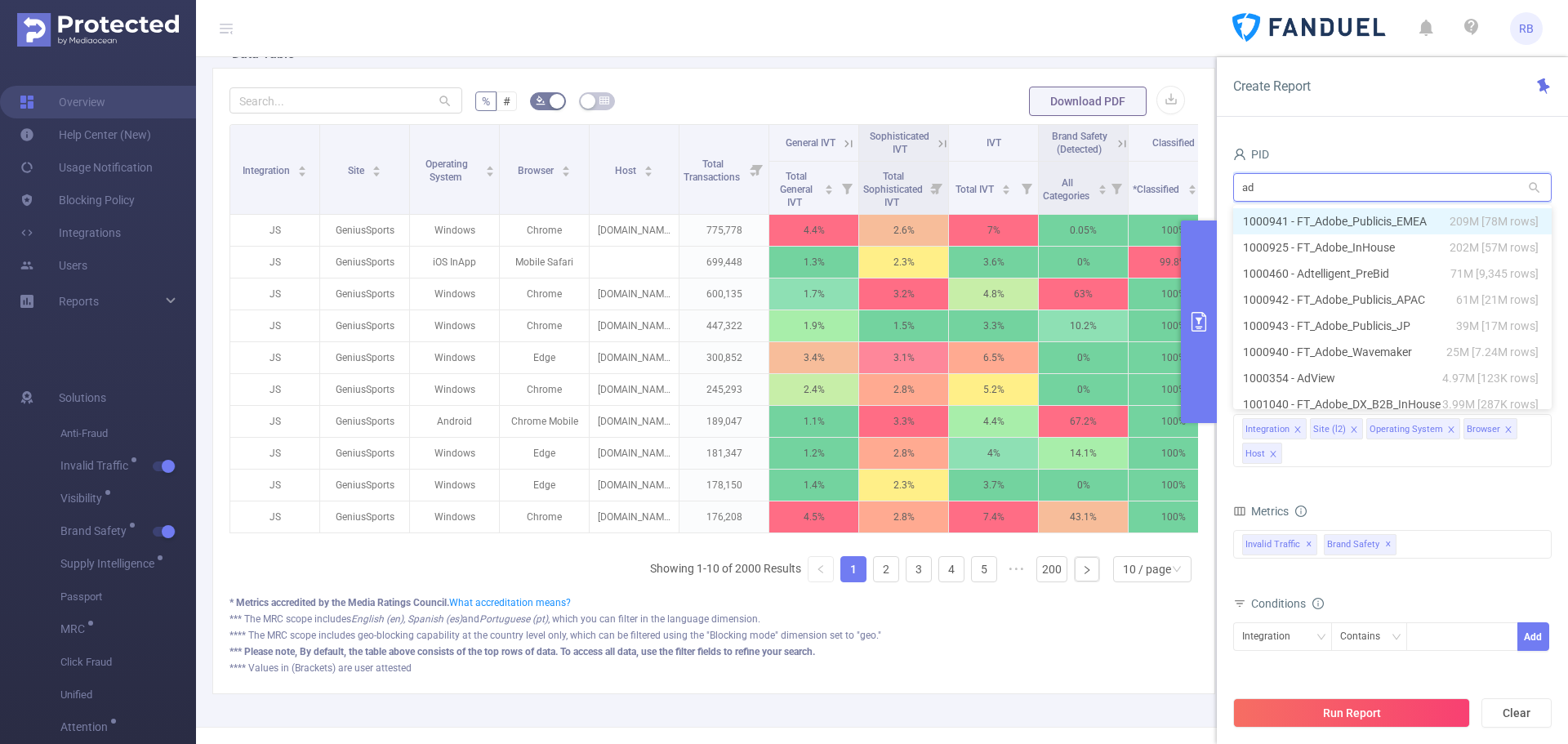
click at [1360, 194] on input "ad" at bounding box center [1393, 187] width 319 height 29
type input "inn"
click at [1310, 251] on li "1001059 - Innovid_Celsius_IR 474K [6,772 rows]" at bounding box center [1393, 247] width 319 height 26
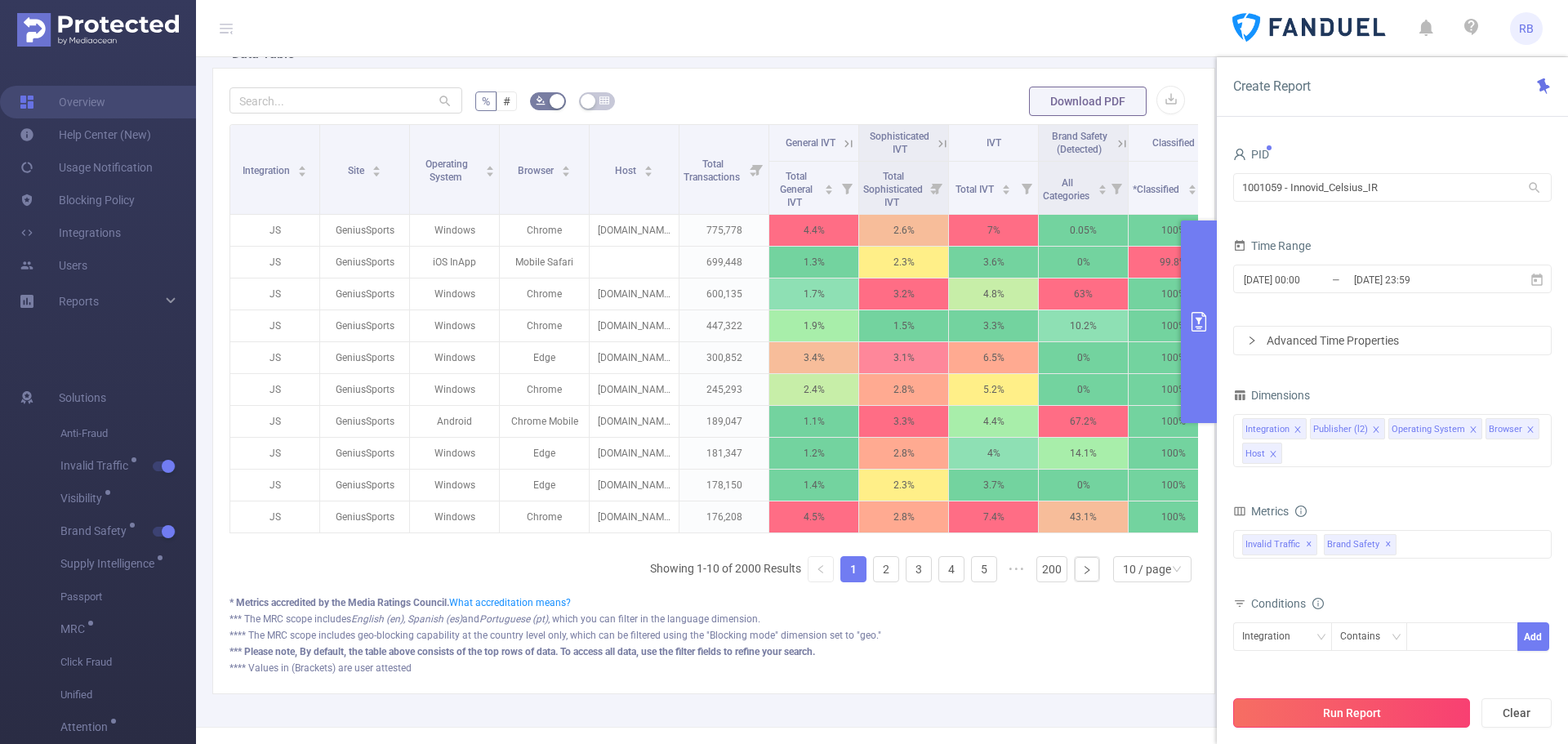
click at [1317, 712] on button "Run Report" at bounding box center [1352, 712] width 237 height 30
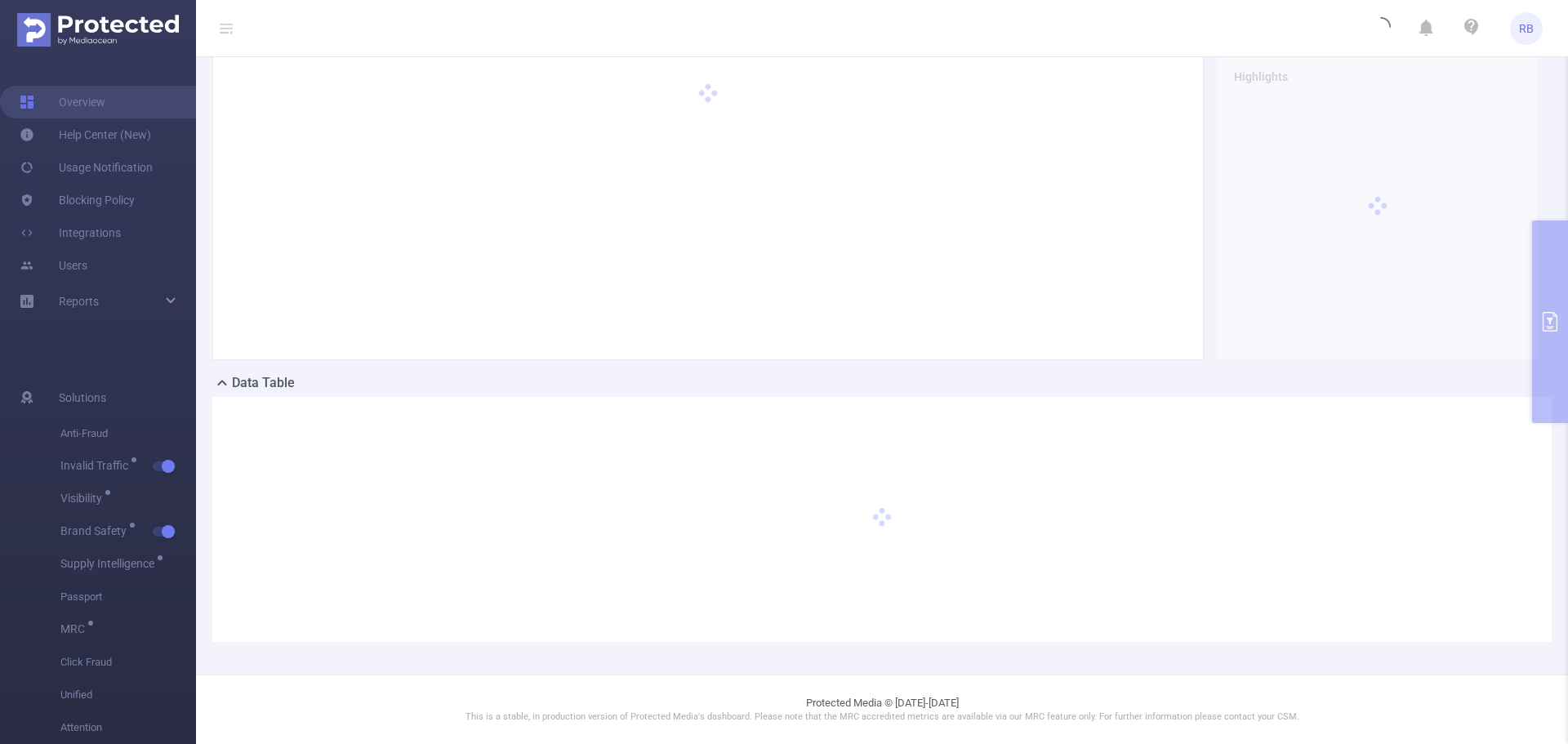
scroll to position [64, 0]
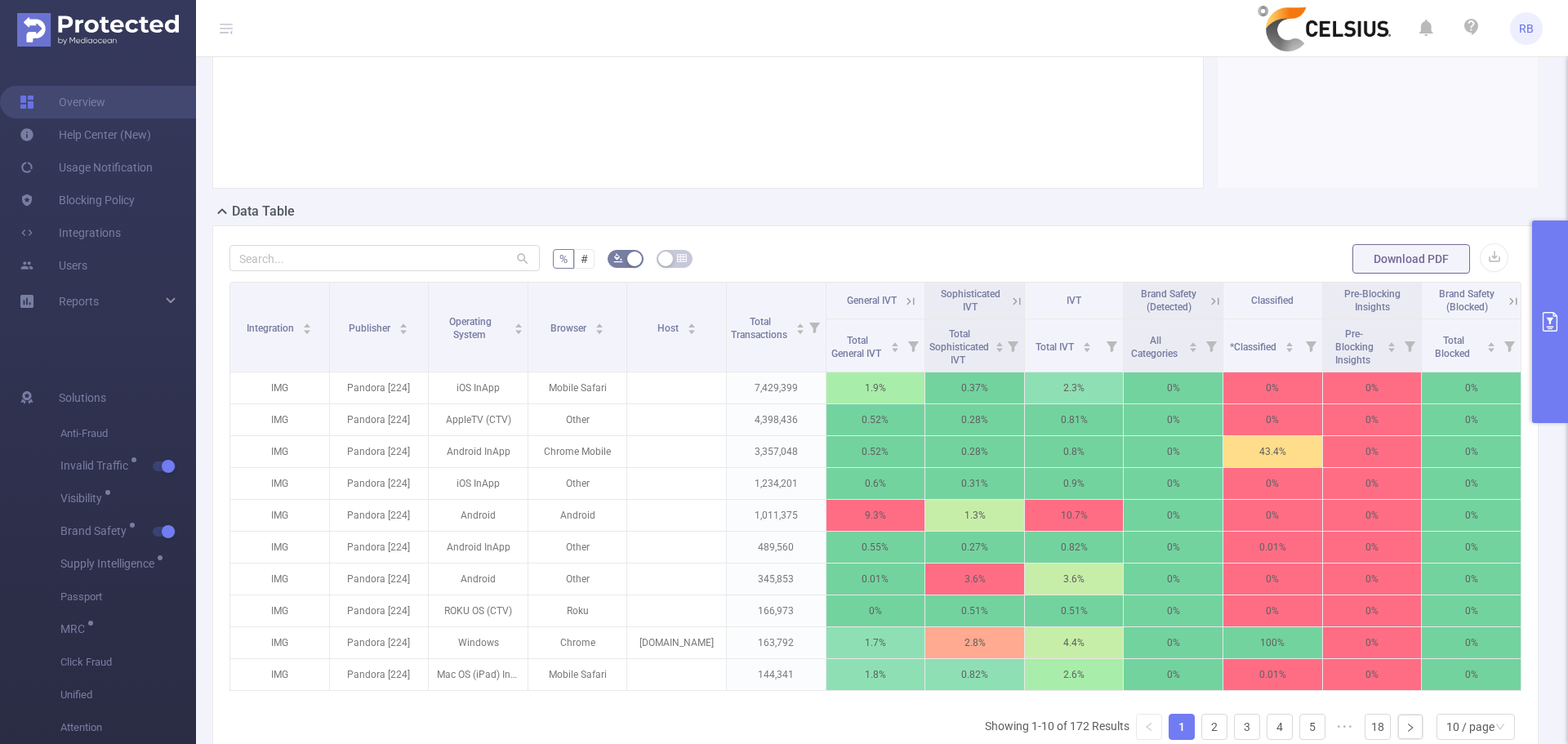
scroll to position [245, 0]
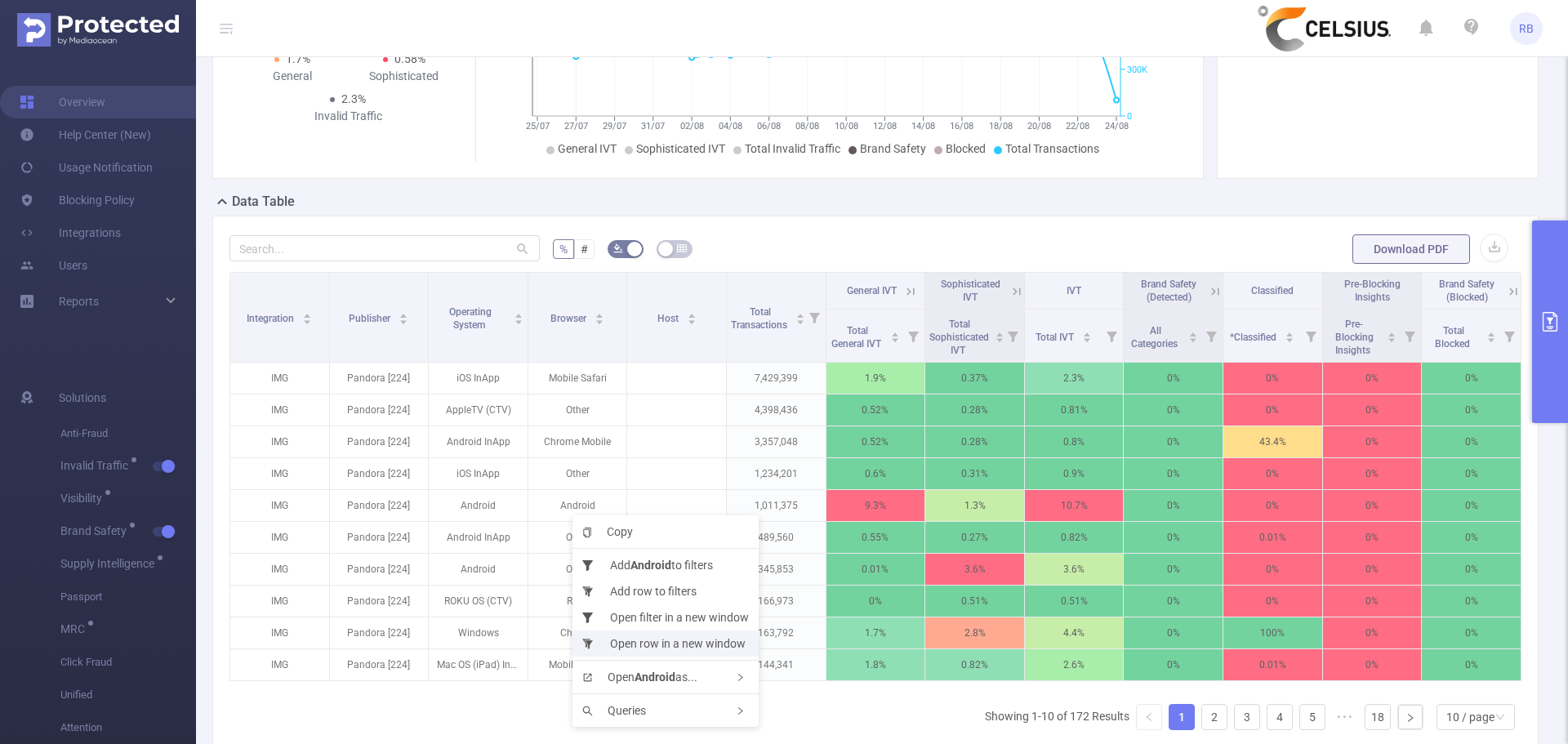
click at [648, 643] on li "Open row in a new window" at bounding box center [665, 643] width 187 height 26
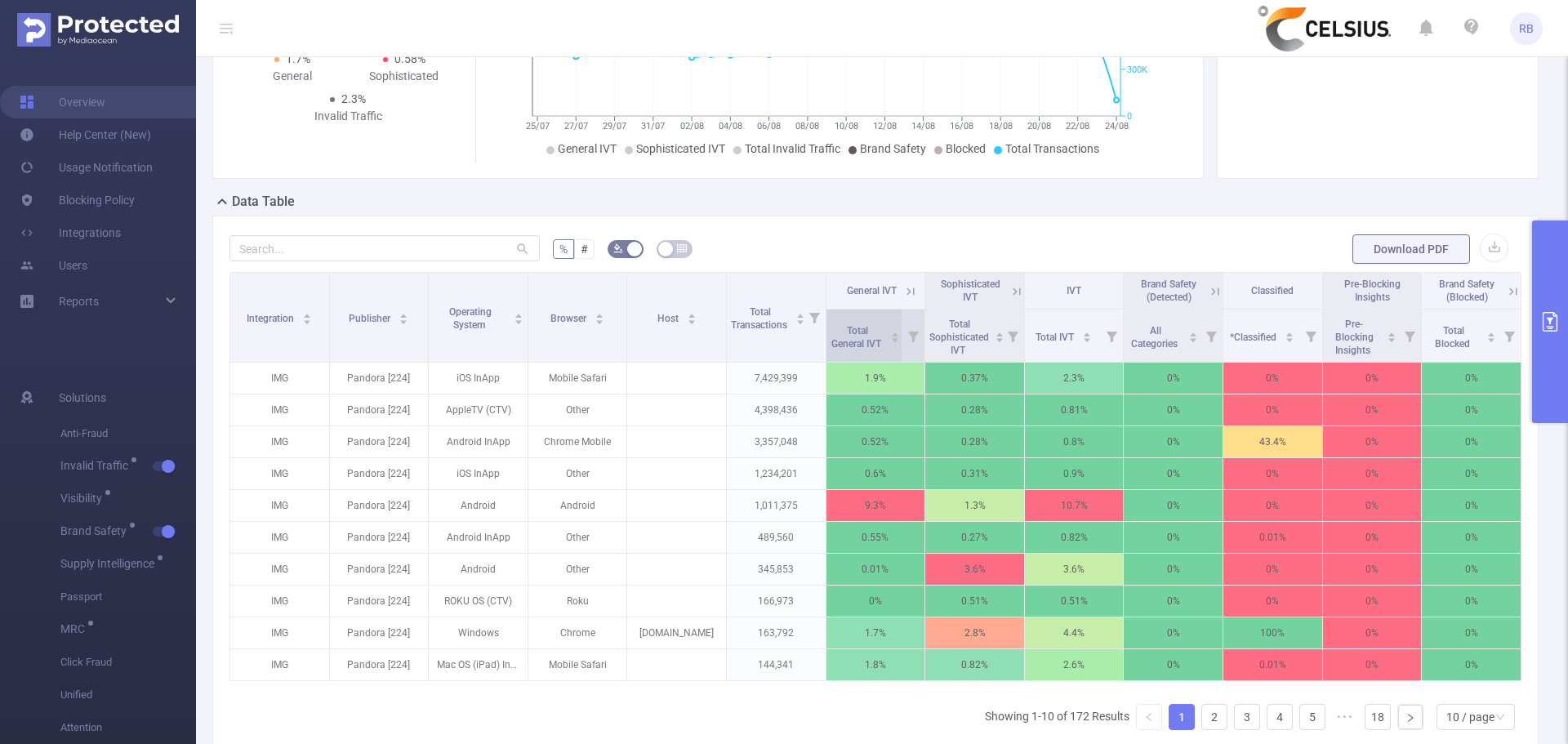
click at [853, 328] on span "Total General IVT" at bounding box center [858, 337] width 52 height 24
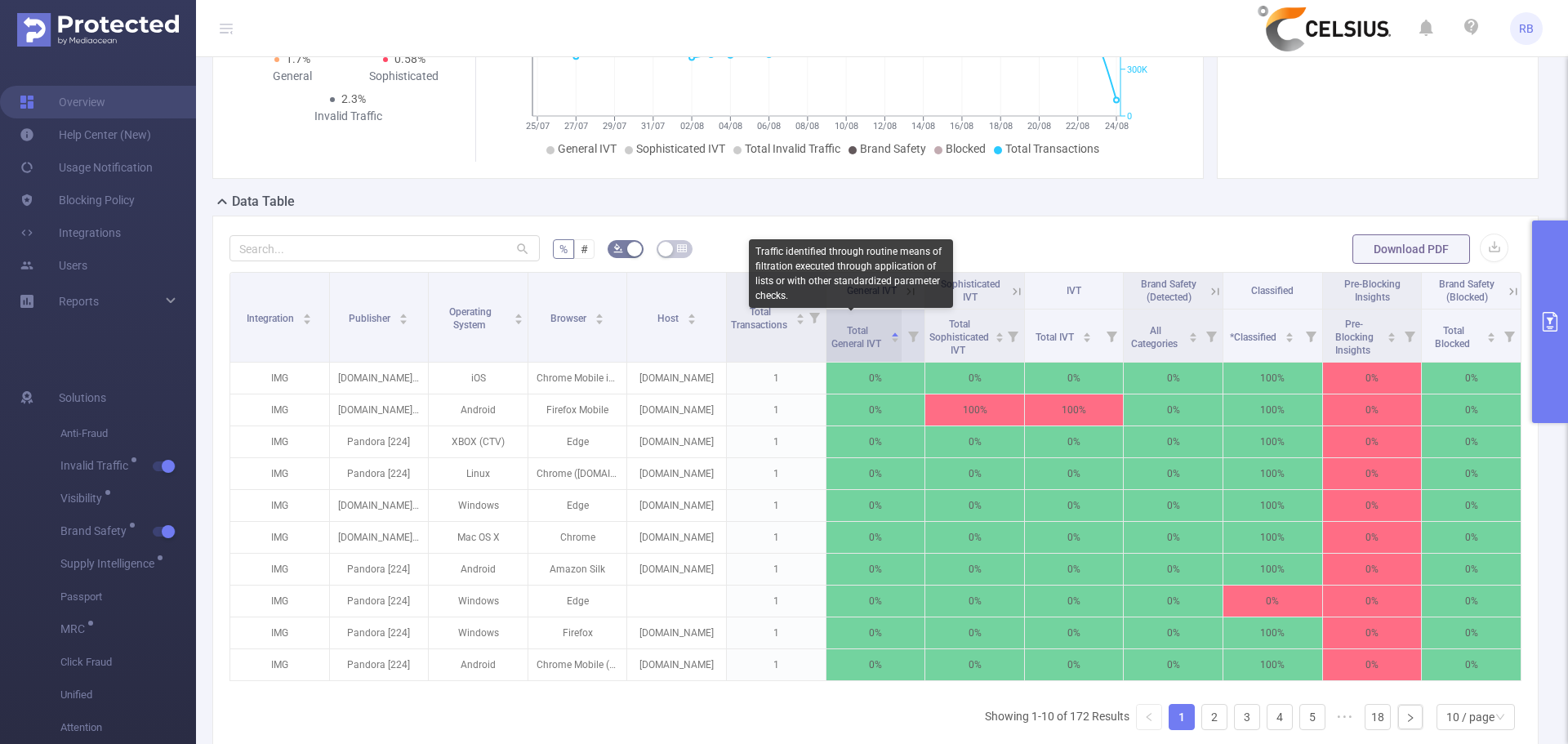
click at [853, 327] on span "Total General IVT" at bounding box center [858, 337] width 52 height 24
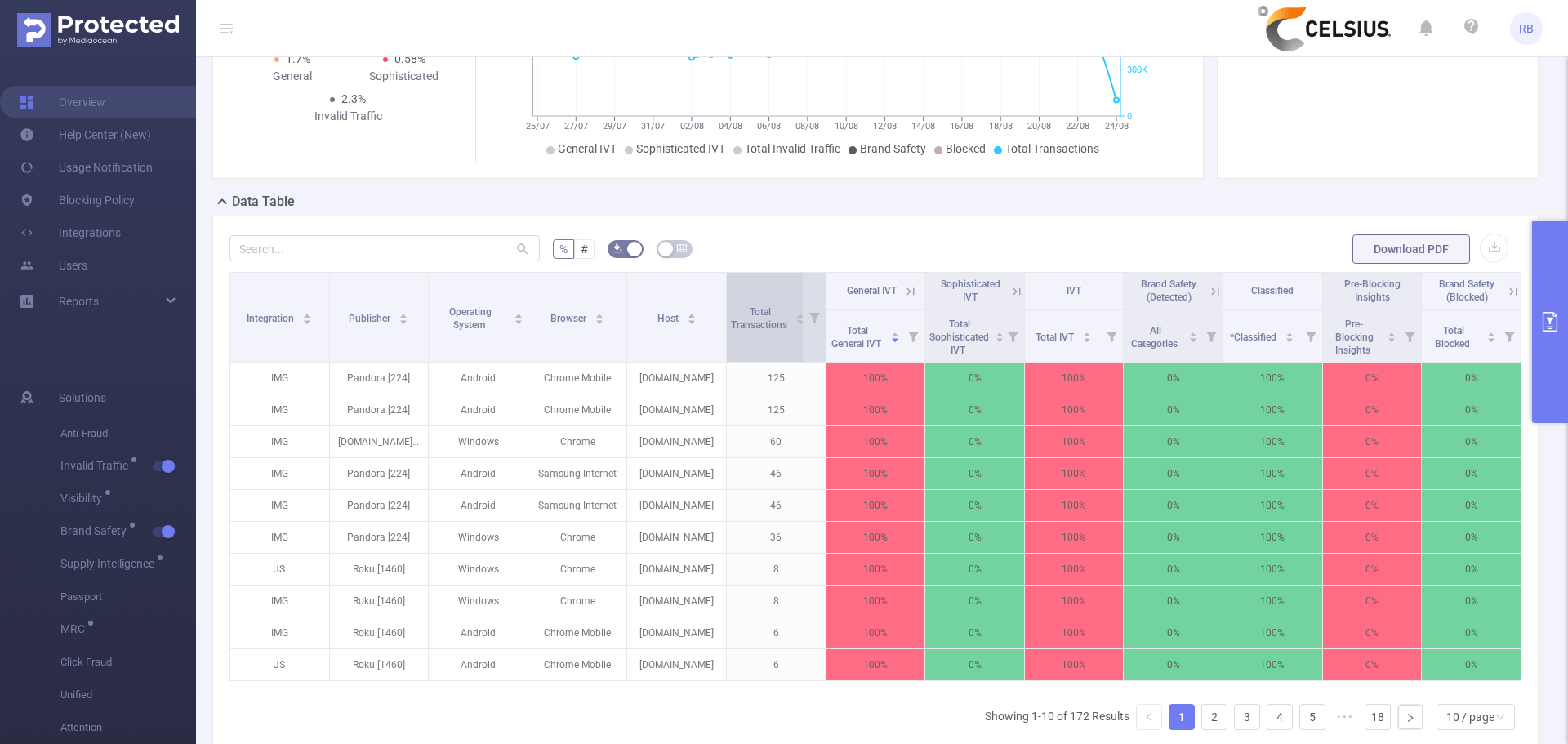
click at [764, 318] on span "Total Transactions" at bounding box center [760, 316] width 59 height 30
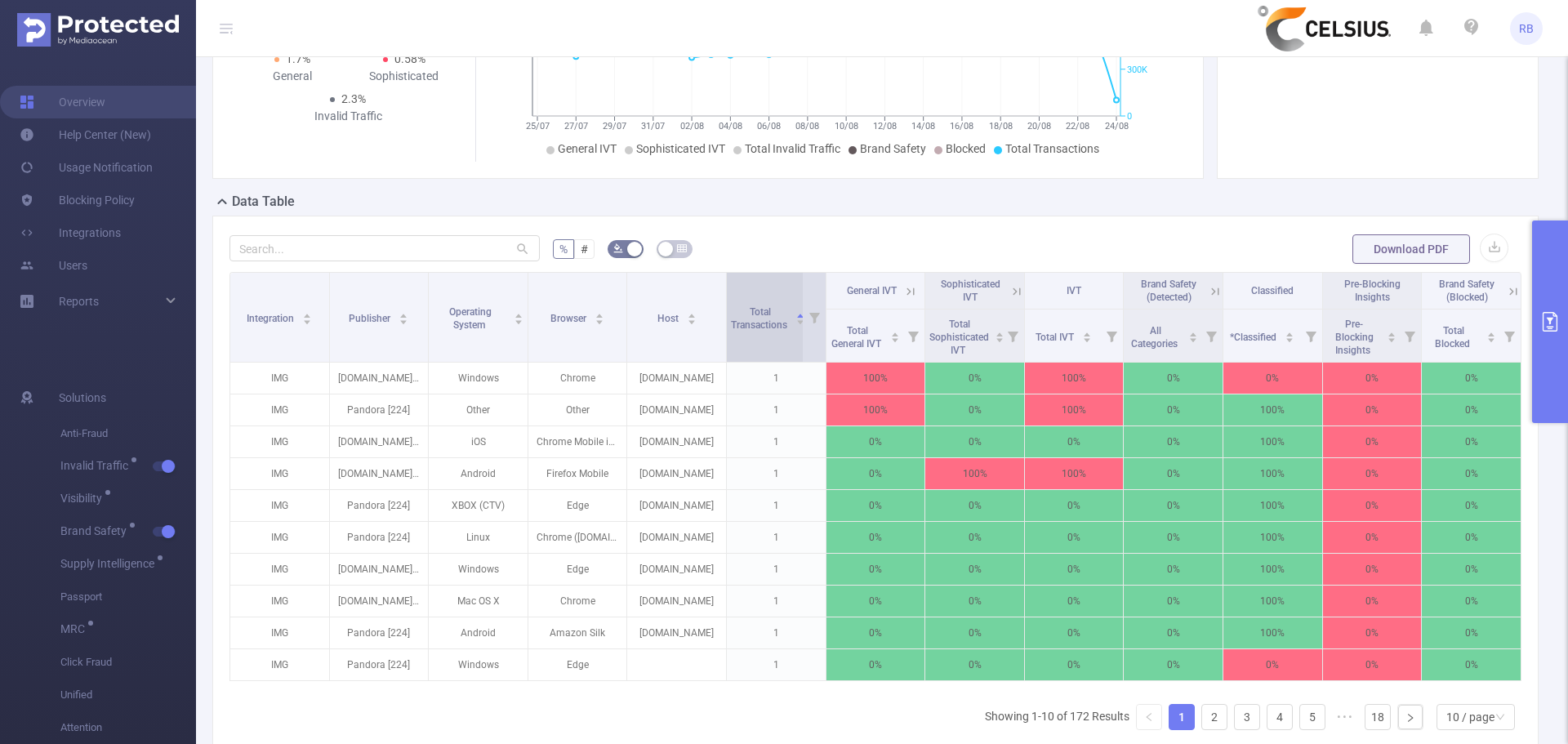
click at [764, 318] on span "Total Transactions" at bounding box center [760, 316] width 59 height 30
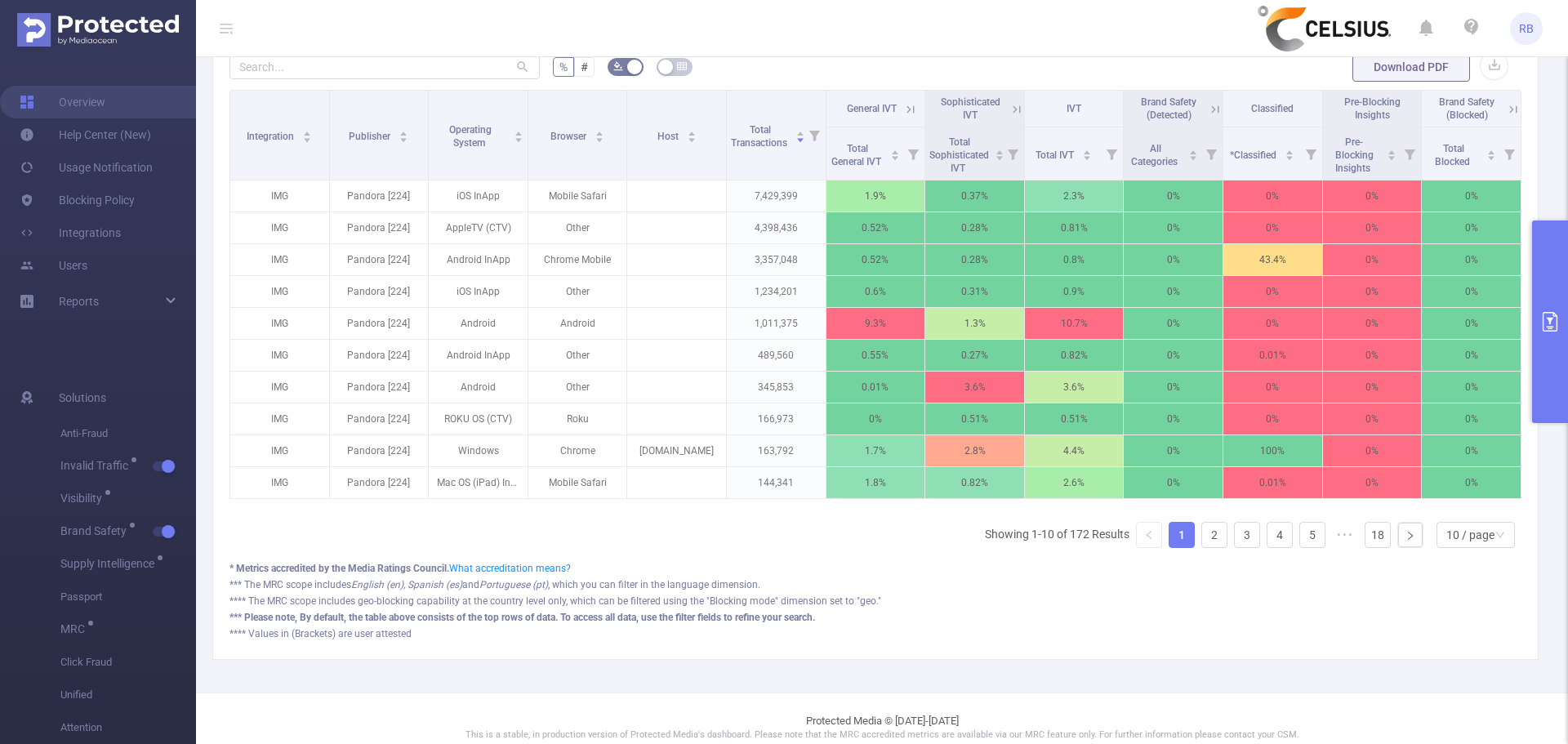
scroll to position [458, 0]
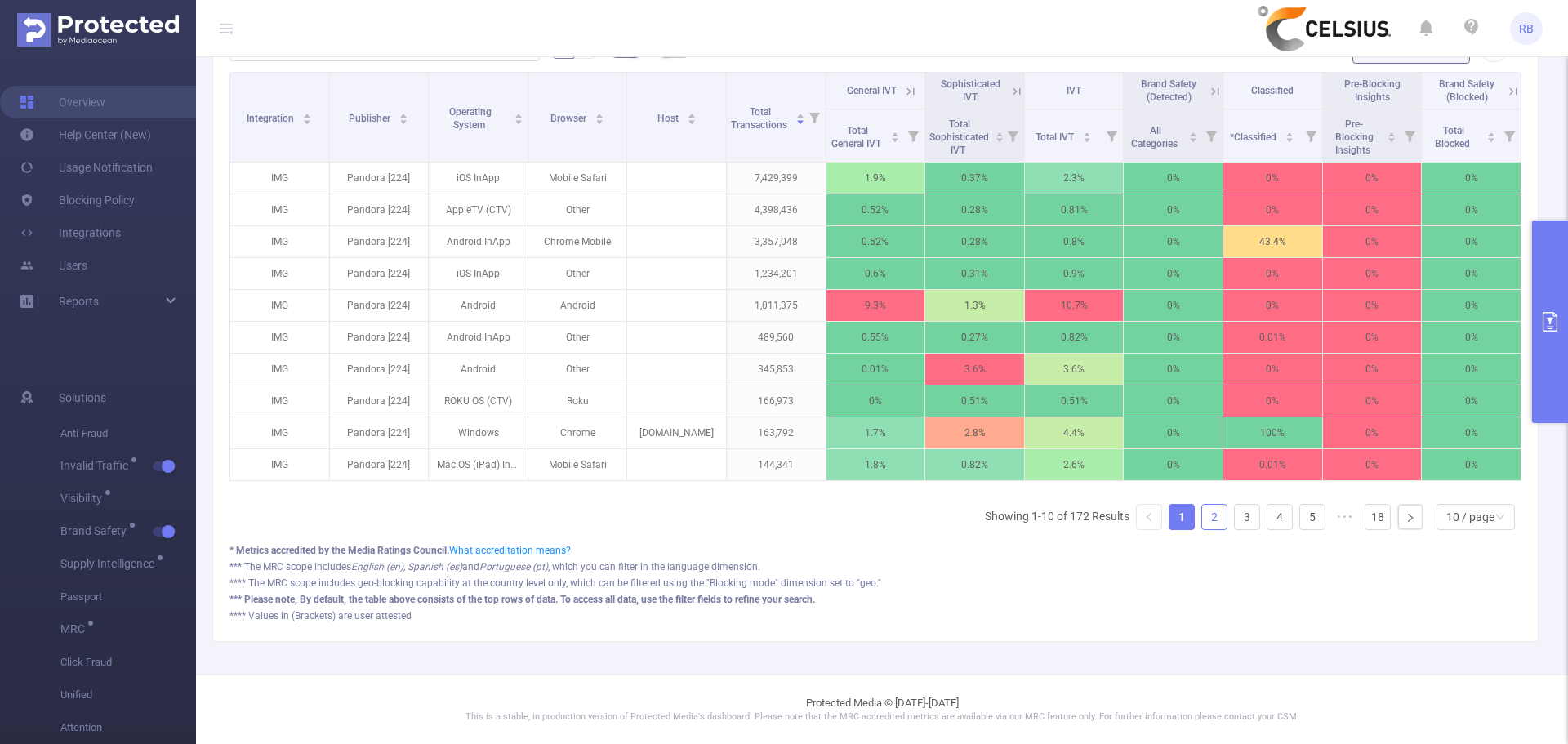
click at [1209, 512] on link "2" at bounding box center [1214, 516] width 24 height 24
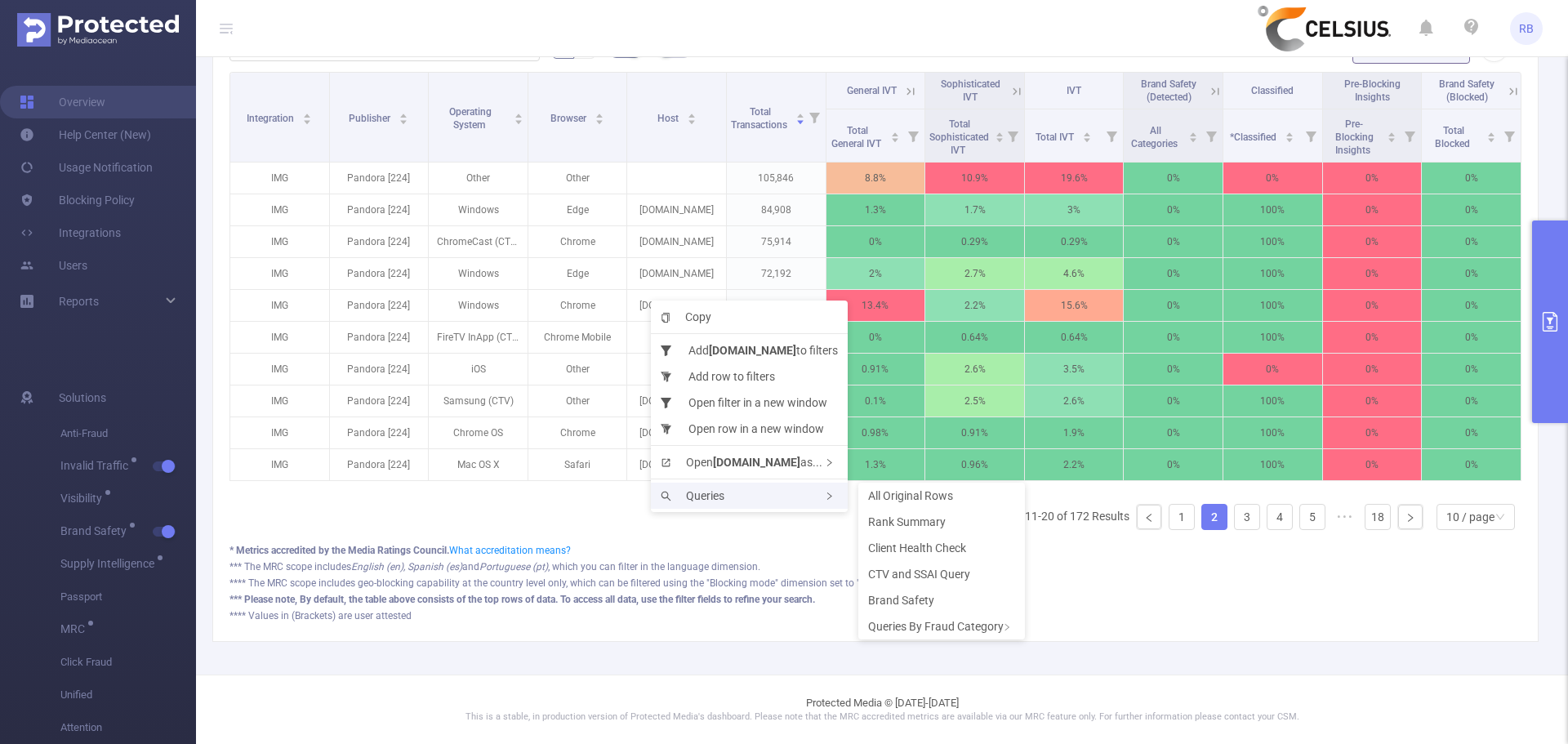
click at [703, 486] on div "Queries" at bounding box center [749, 495] width 196 height 26
click at [944, 513] on li "Rank Summary" at bounding box center [942, 522] width 167 height 26
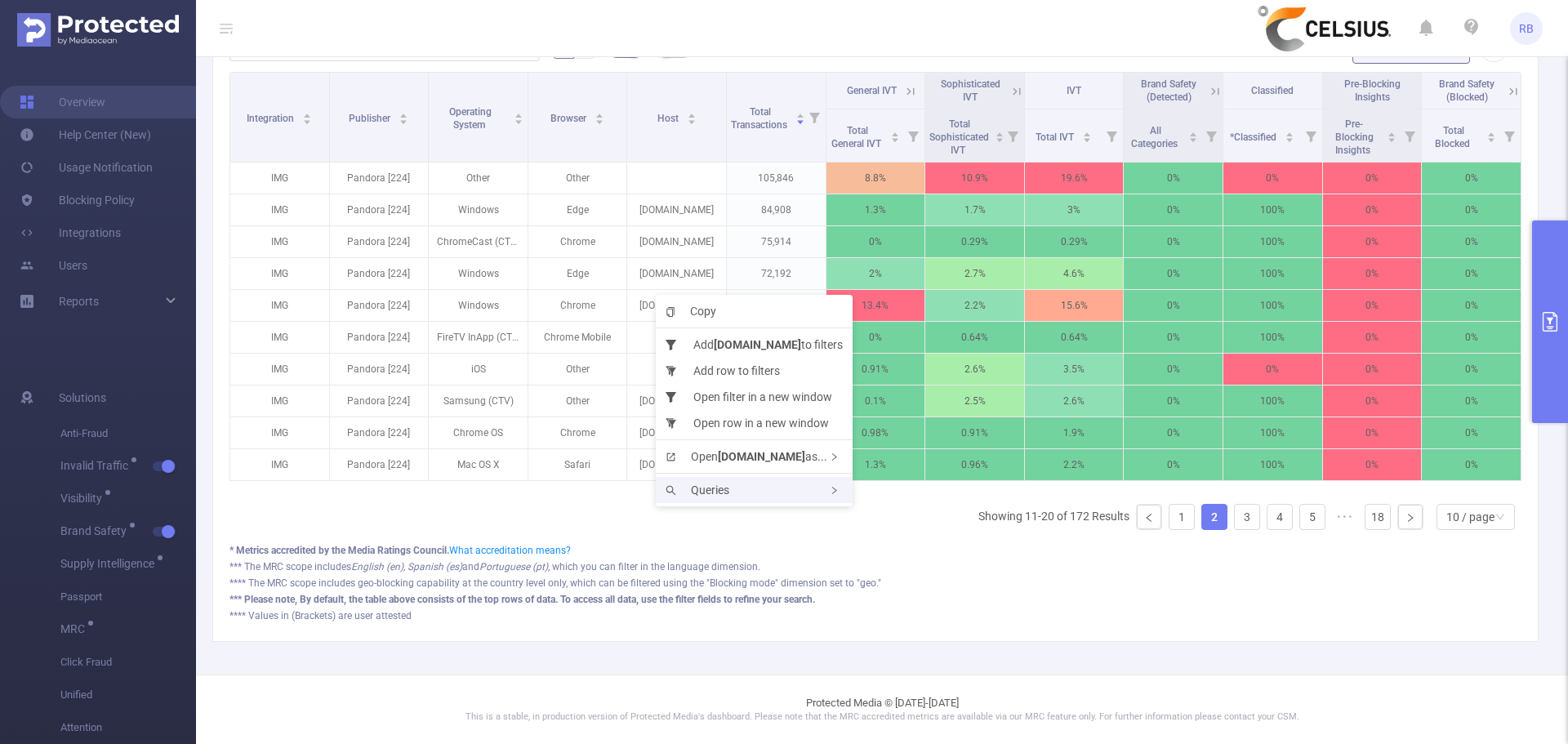
click at [739, 491] on div "Queries" at bounding box center [754, 489] width 196 height 26
click at [890, 516] on div "Integration Publisher Operating System Browser Host Total Transactions General …" at bounding box center [876, 307] width 1292 height 471
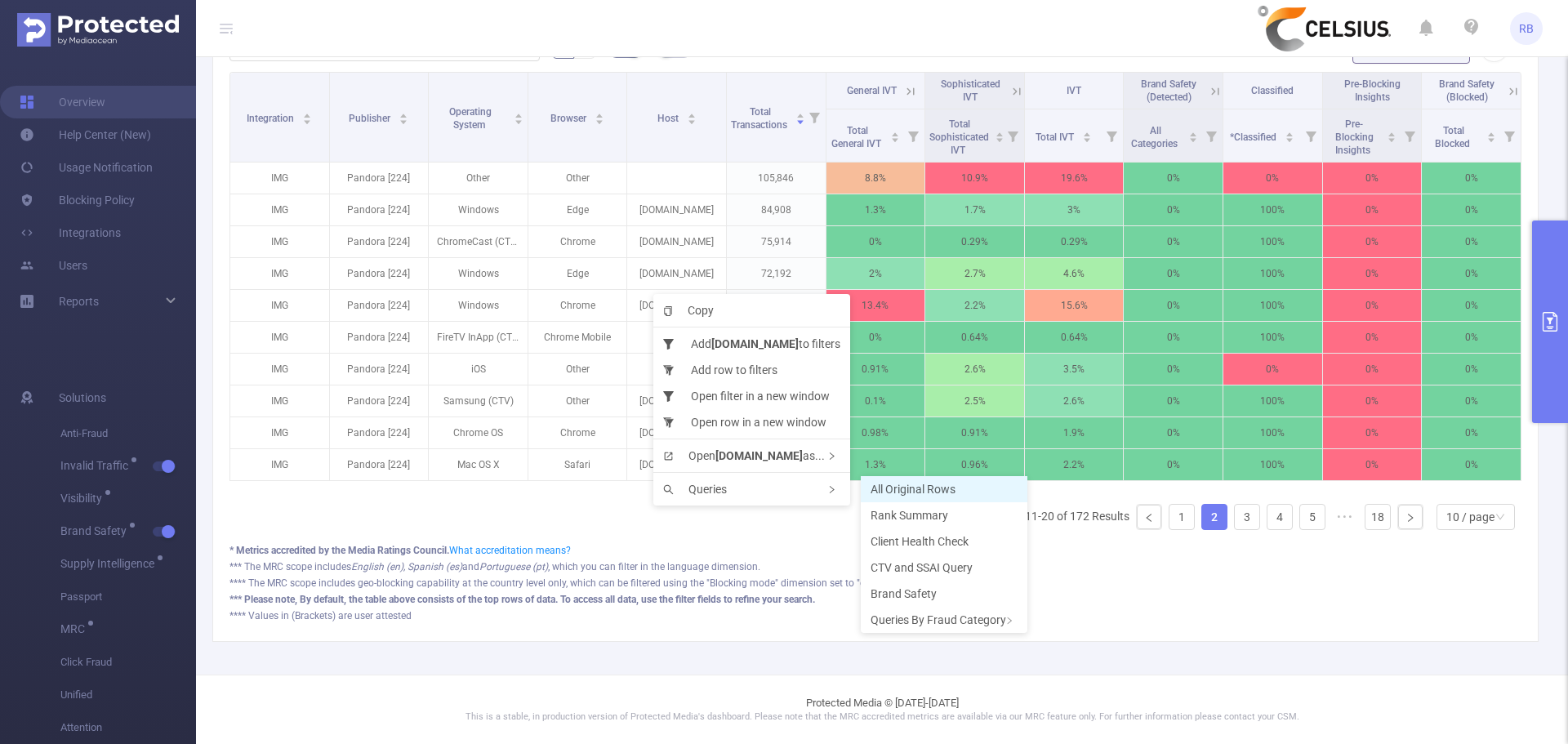
drag, startPoint x: 768, startPoint y: 494, endPoint x: 924, endPoint y: 502, distance: 156.2
click at [784, 490] on div "Queries" at bounding box center [752, 488] width 196 height 26
click at [918, 506] on li "Rank Summary" at bounding box center [944, 514] width 167 height 26
click at [715, 490] on span "Queries" at bounding box center [695, 491] width 64 height 14
click at [915, 516] on span "Rank Summary" at bounding box center [909, 517] width 77 height 14
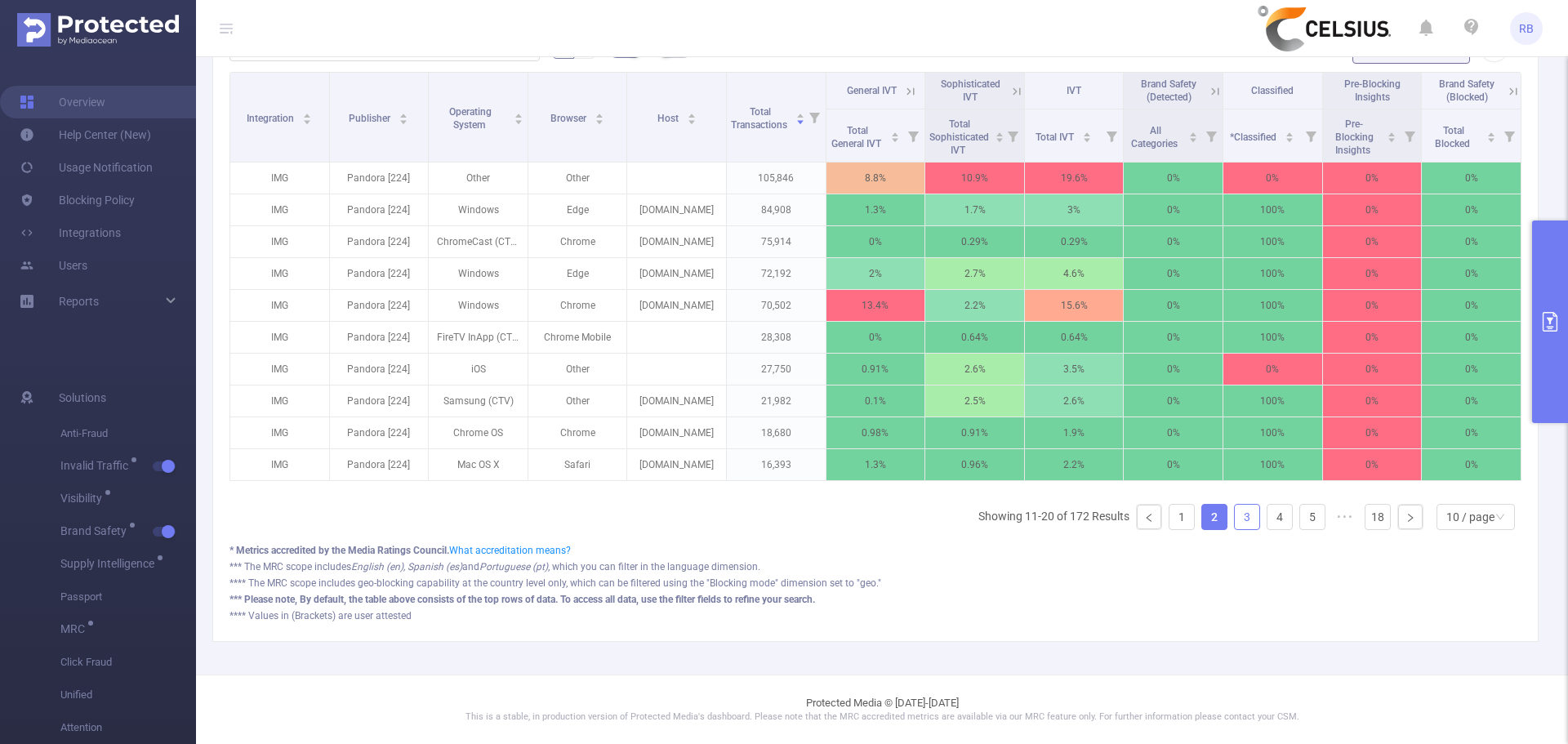
click at [1235, 514] on link "3" at bounding box center [1247, 516] width 24 height 24
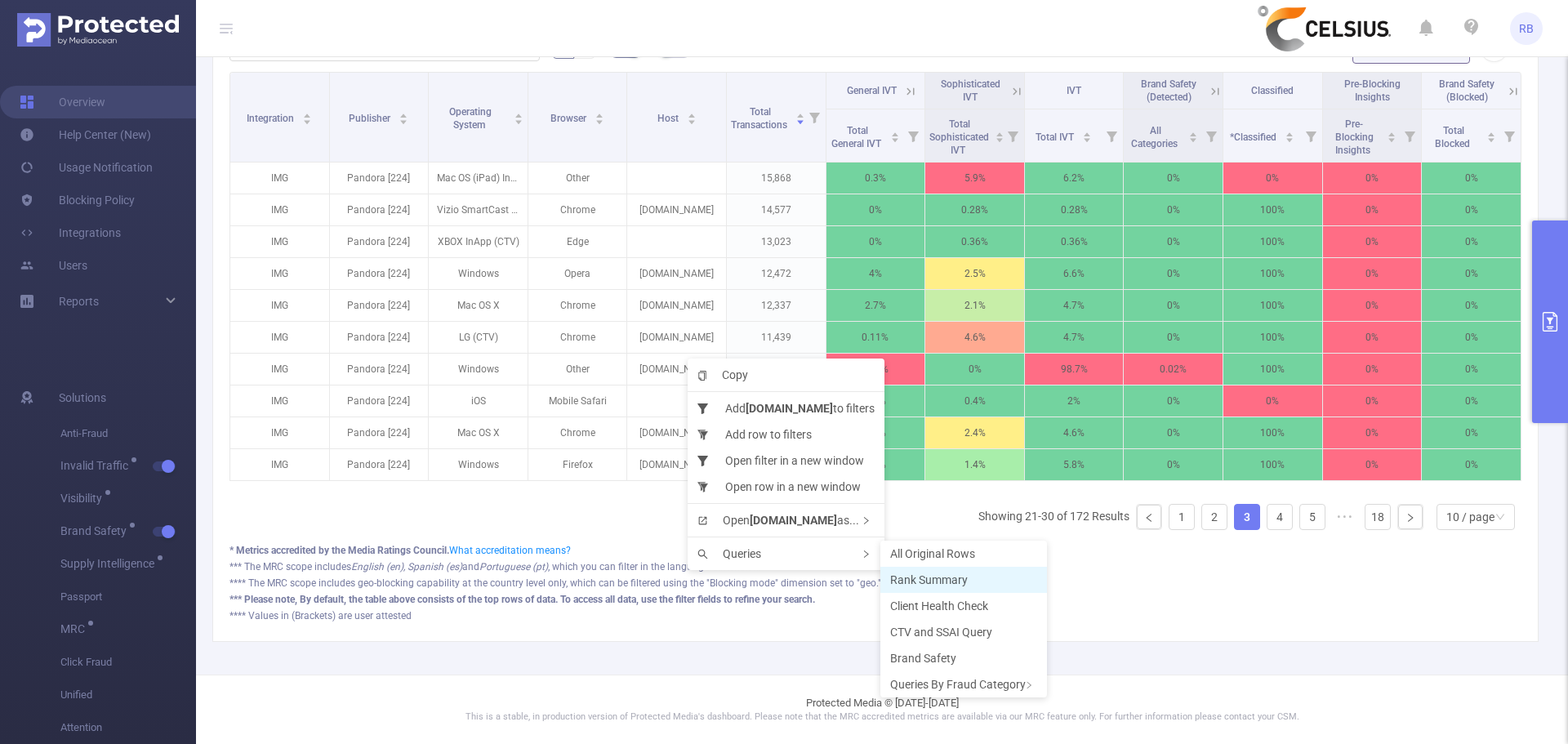
click at [960, 585] on span "Rank Summary" at bounding box center [929, 579] width 77 height 14
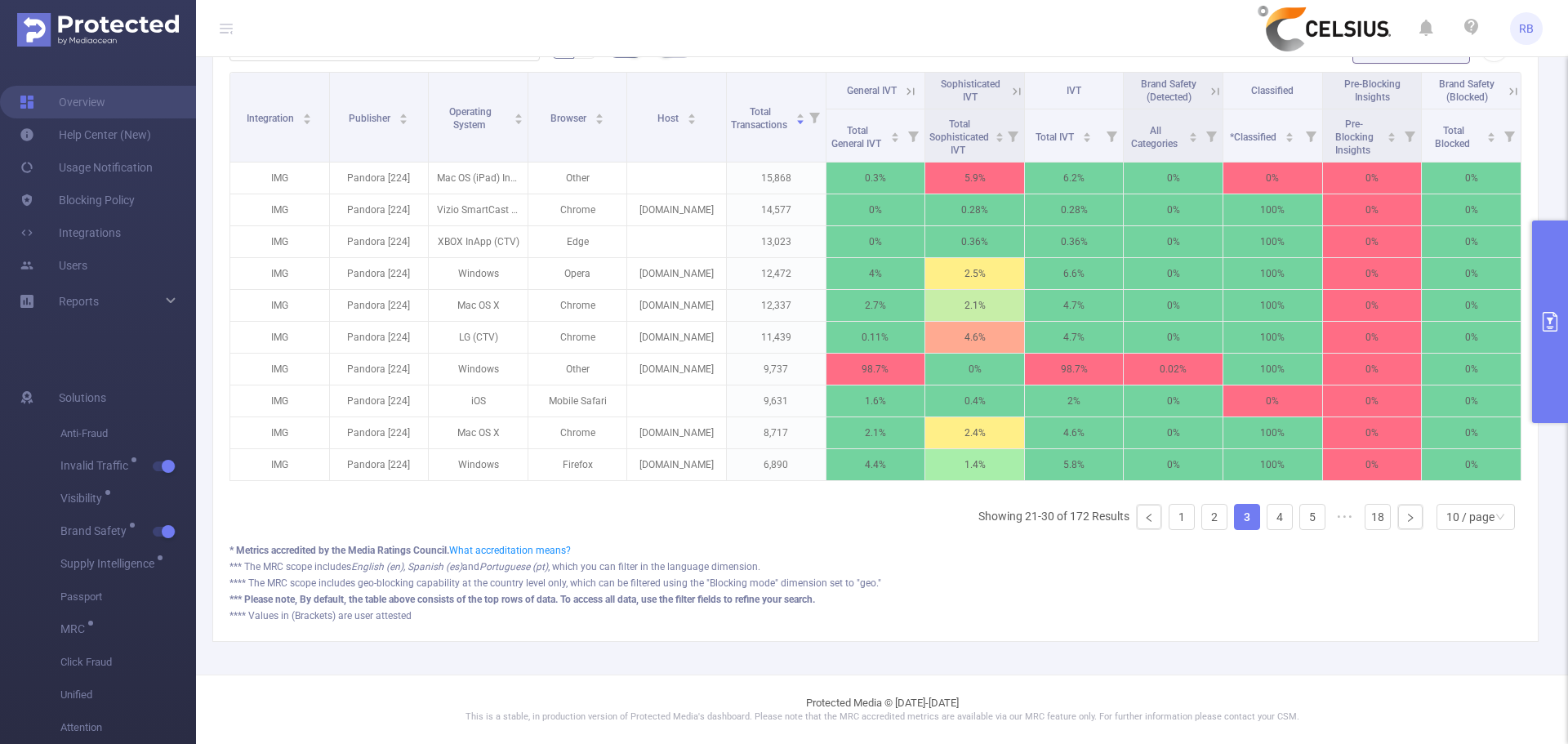
click at [1558, 321] on icon "primary" at bounding box center [1550, 322] width 14 height 20
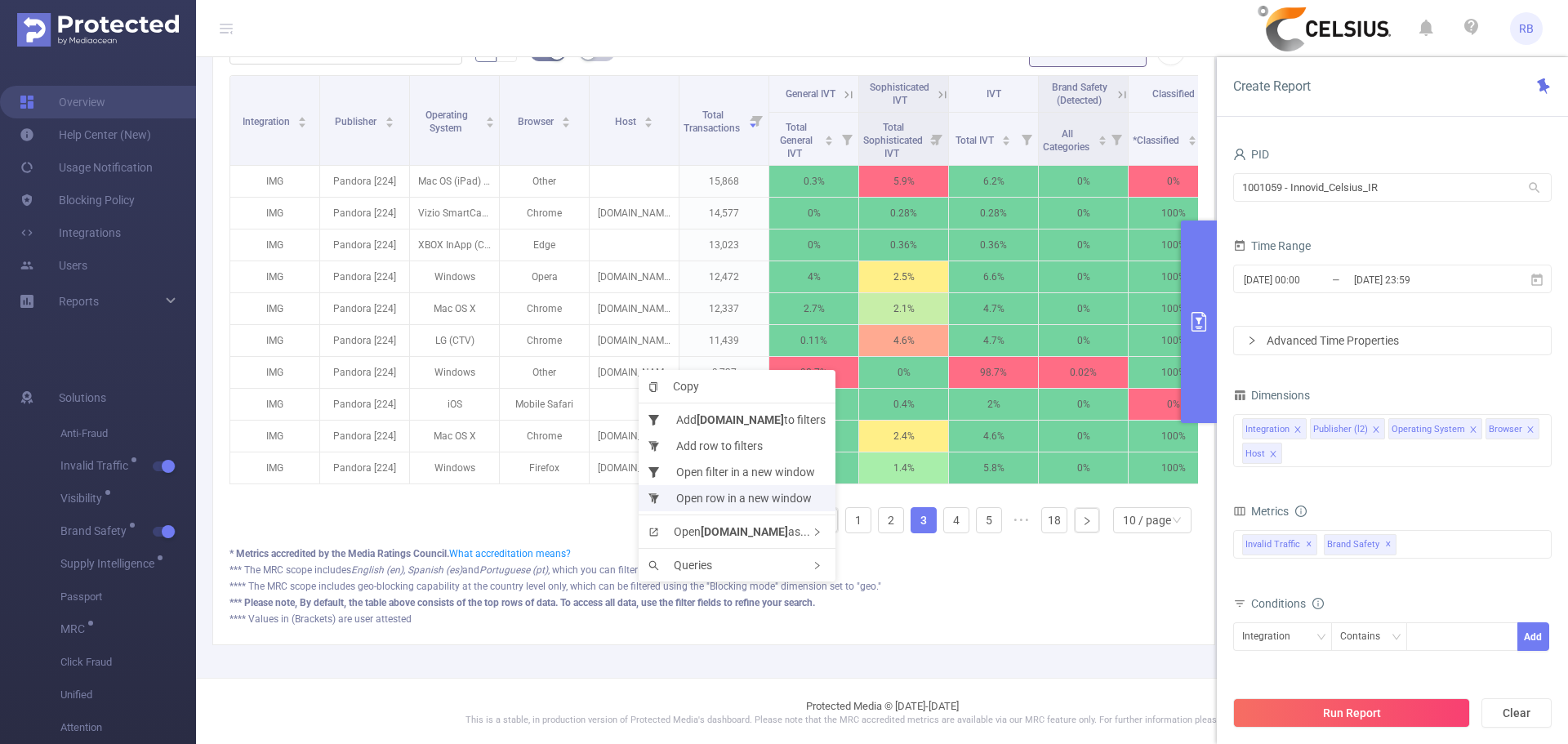
click at [772, 496] on li "Open row in a new window" at bounding box center [737, 497] width 196 height 26
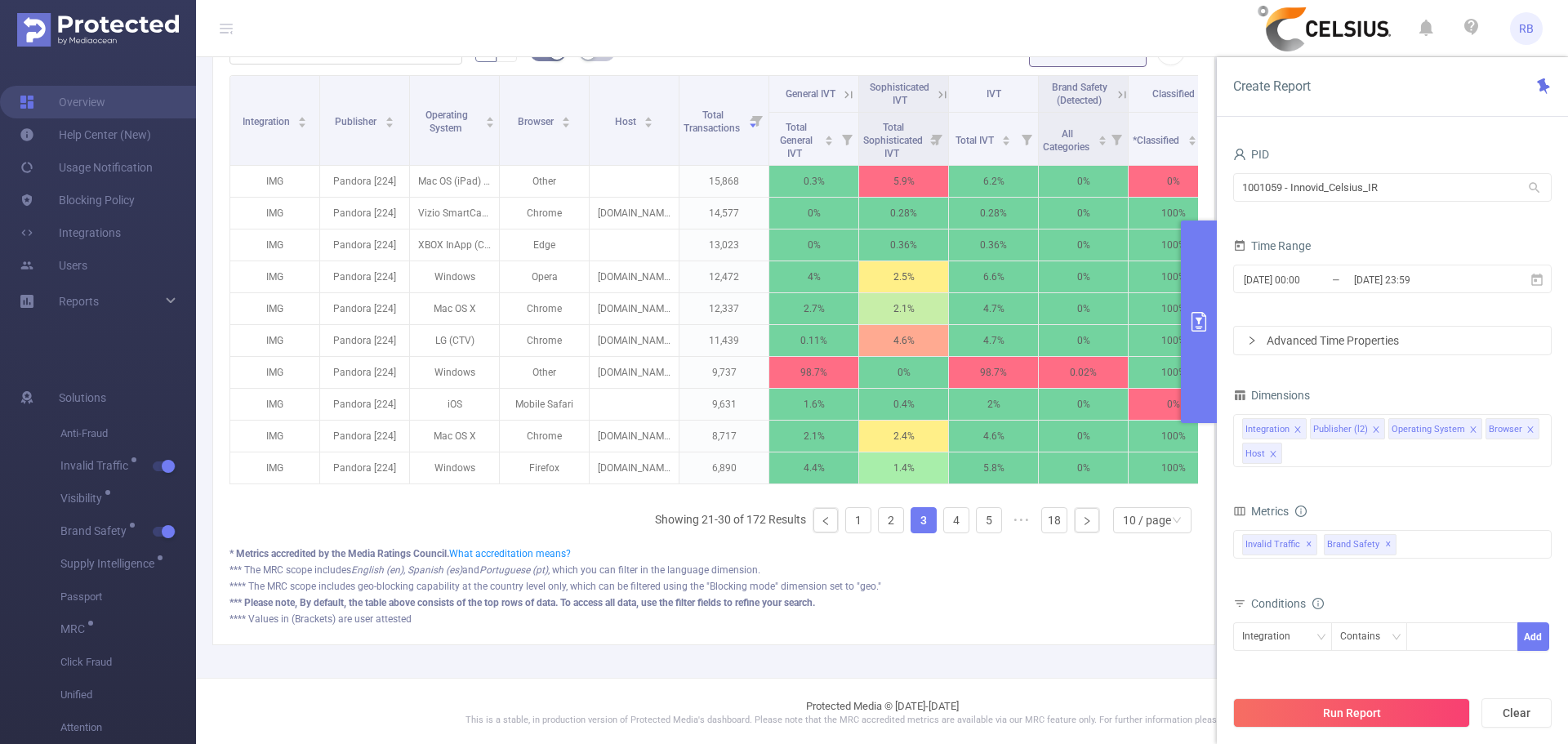
click at [1366, 258] on div "Time Range" at bounding box center [1393, 248] width 319 height 27
click at [1363, 275] on input "2025-08-24 23:59" at bounding box center [1418, 279] width 132 height 22
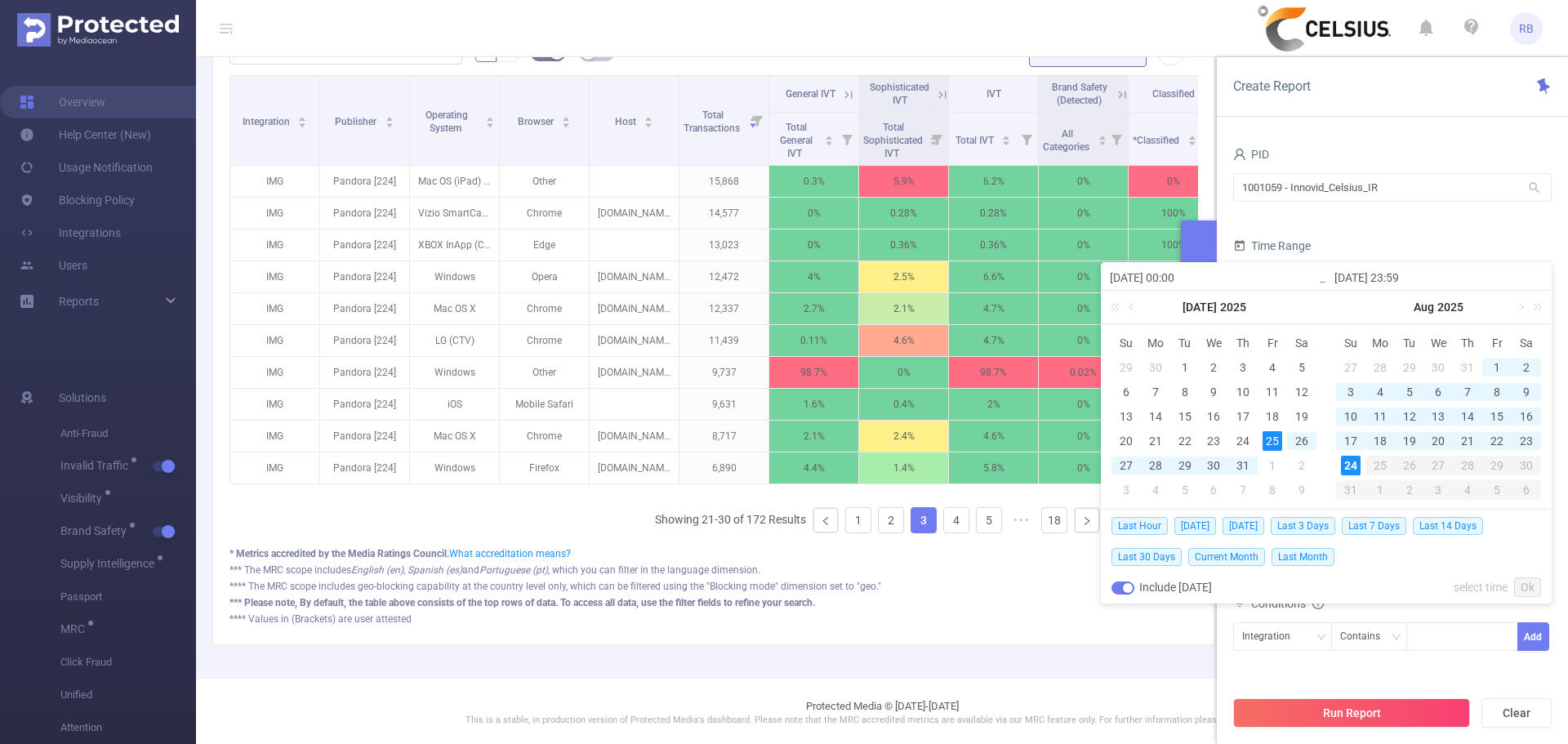
click at [598, 527] on div "Integration Publisher Operating System Browser Host Total Transactions General …" at bounding box center [714, 310] width 969 height 471
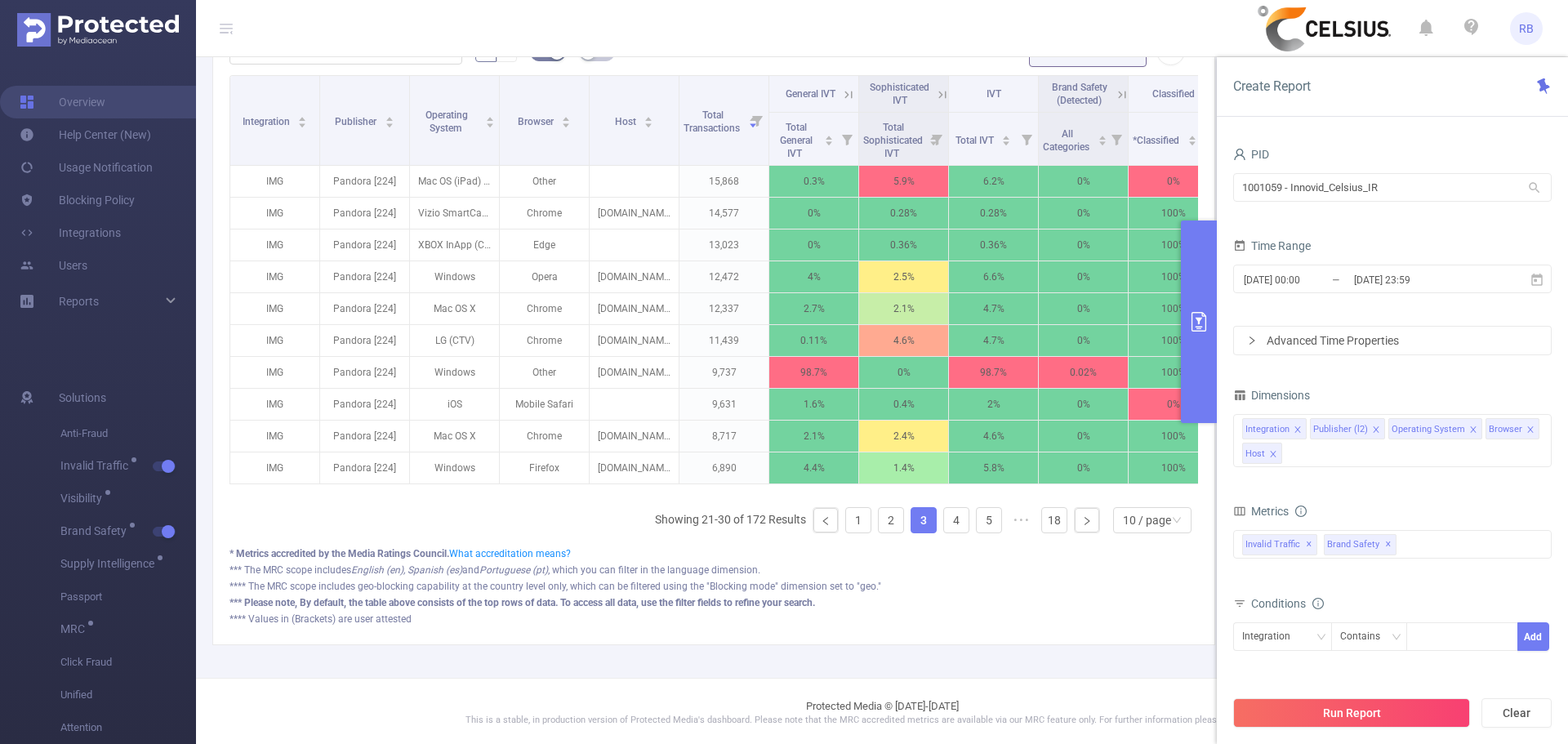
scroll to position [0, 0]
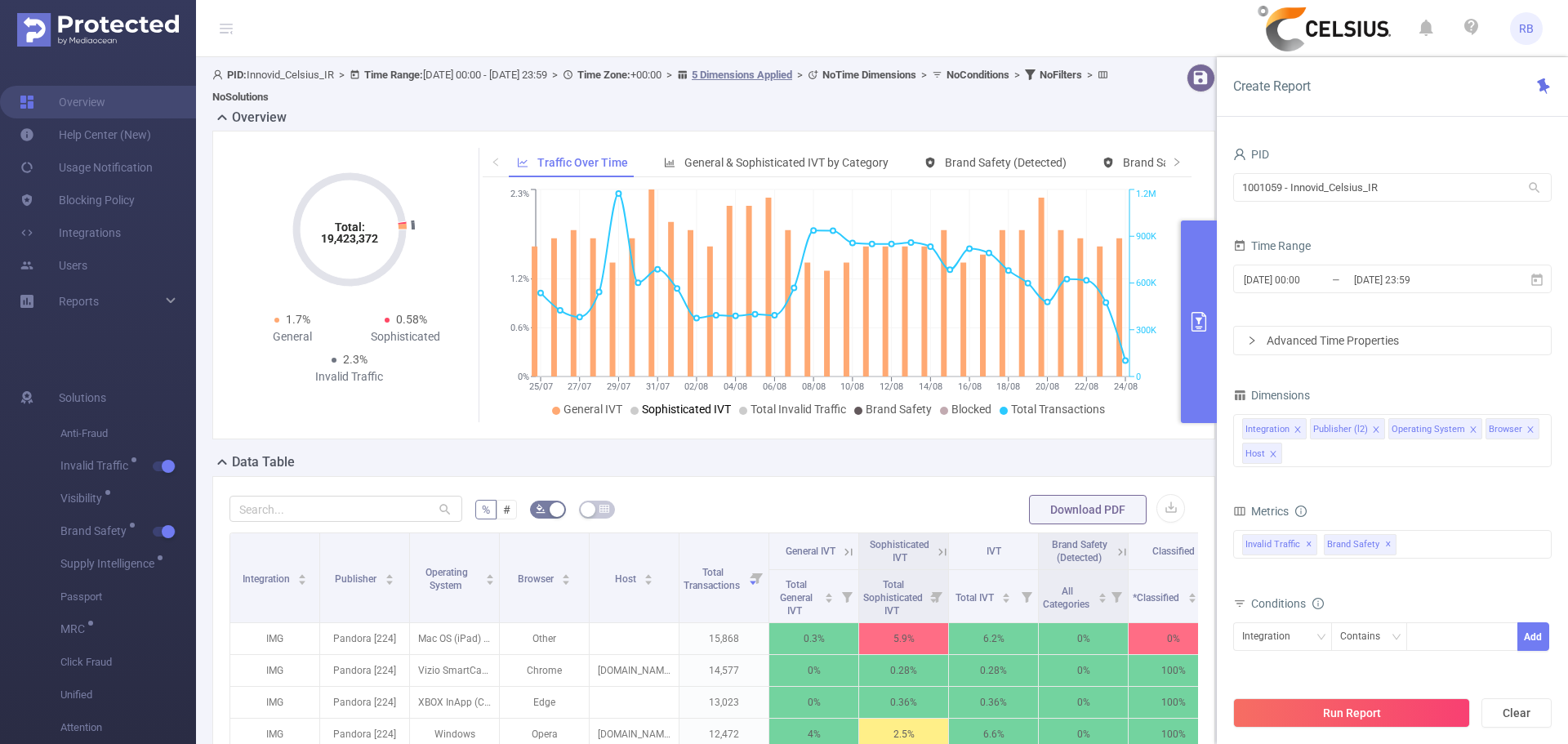
click at [642, 413] on span "Sophisticated IVT" at bounding box center [686, 409] width 89 height 14
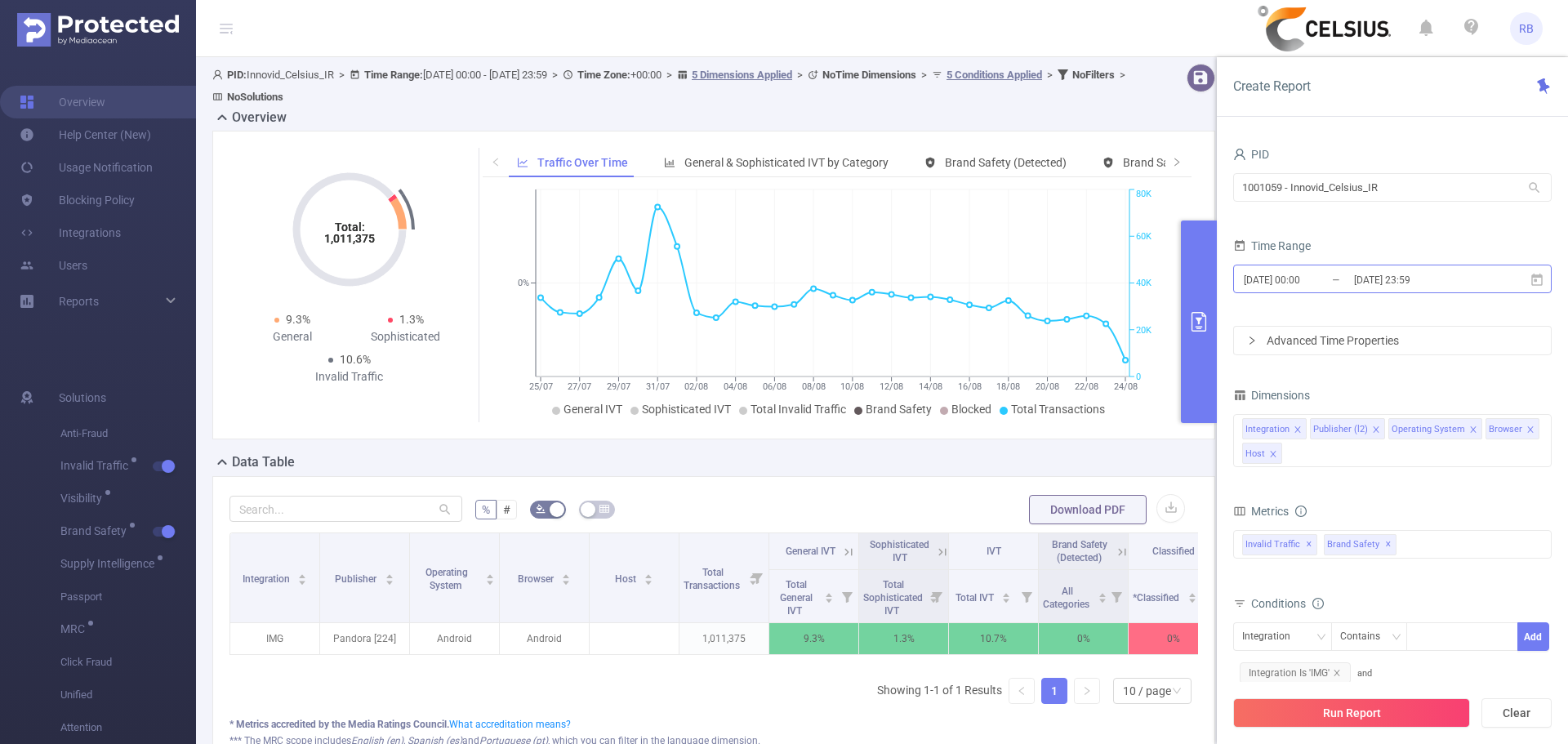
click at [1310, 283] on input "2025-07-25 00:00" at bounding box center [1308, 279] width 132 height 22
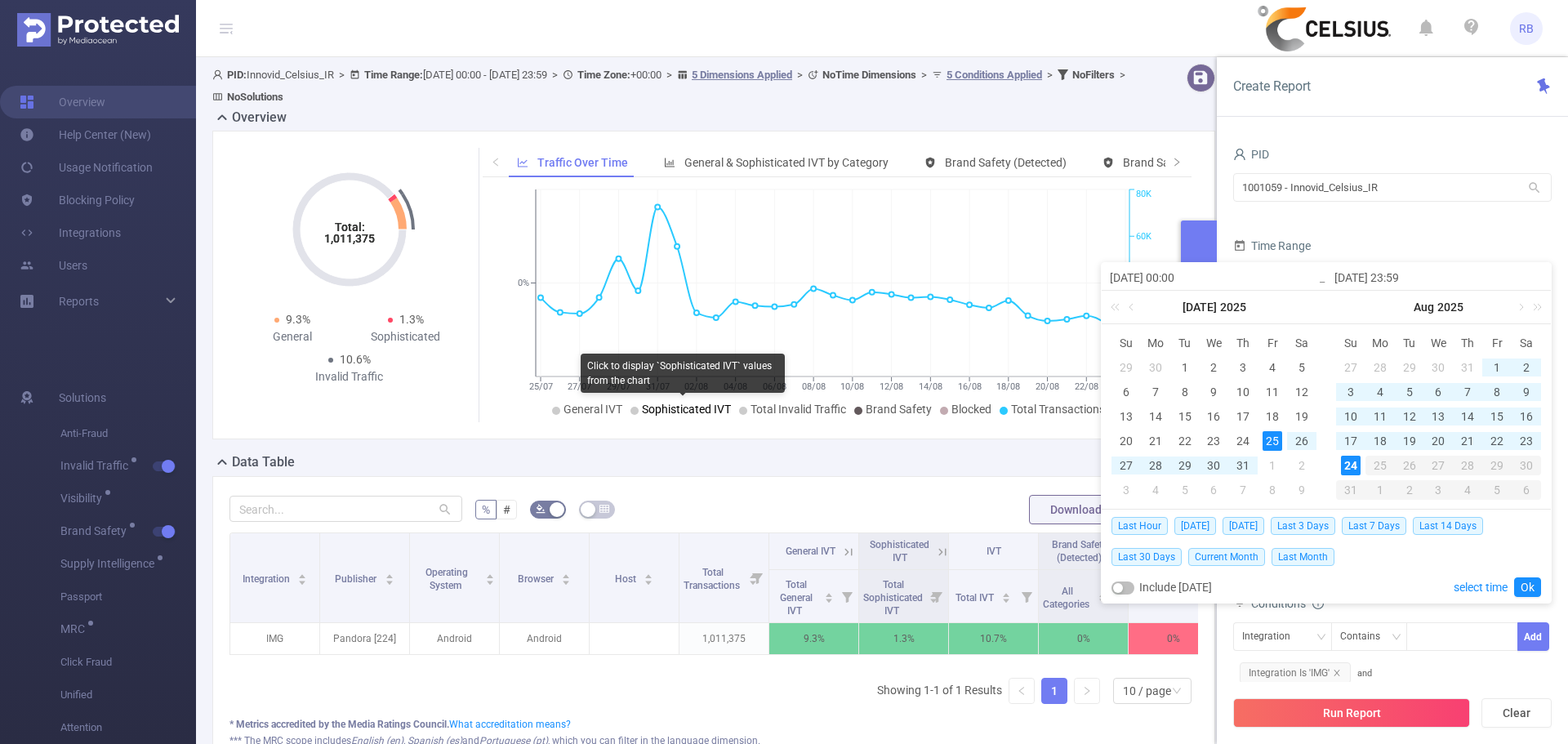
click at [656, 404] on span "Sophisticated IVT" at bounding box center [686, 409] width 89 height 14
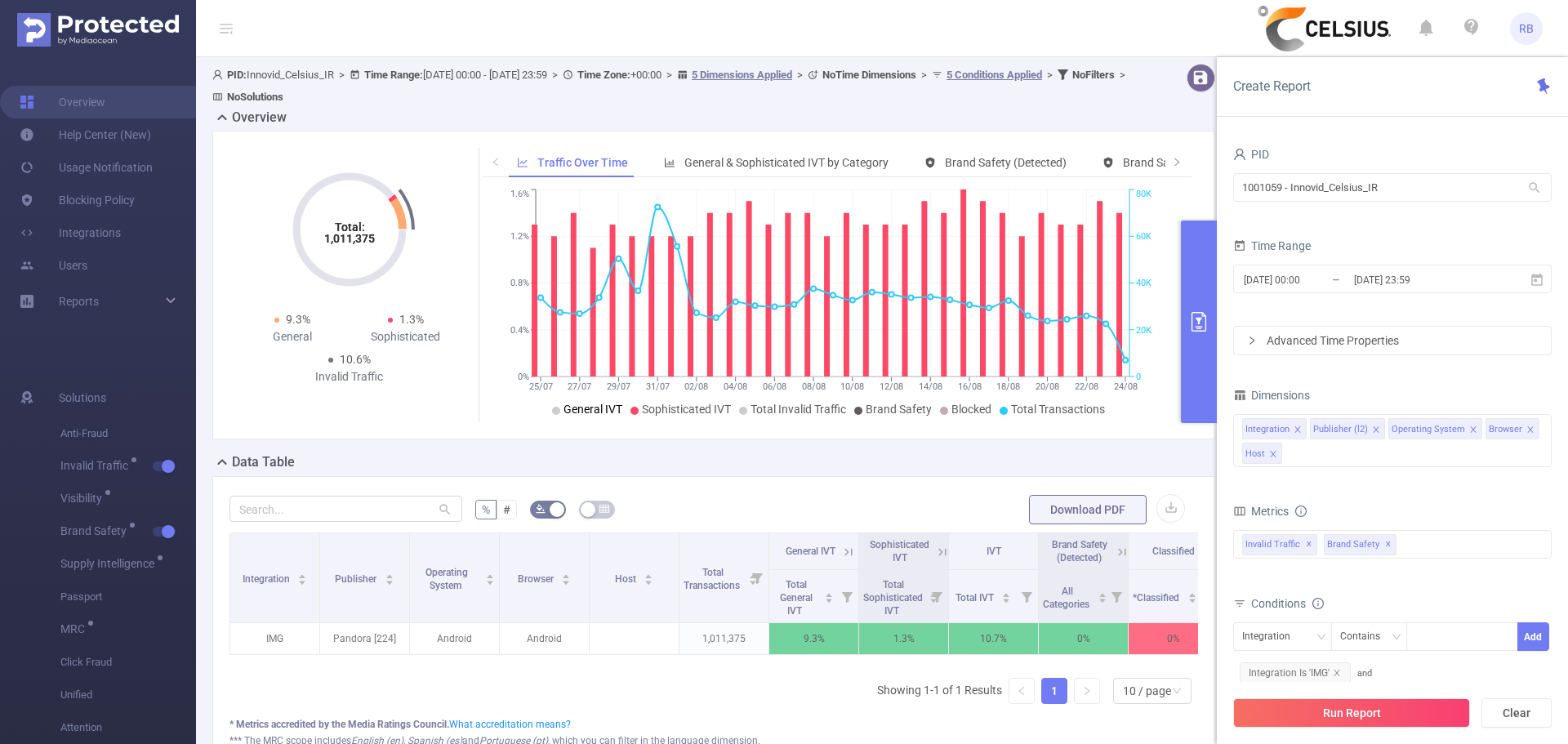
click at [591, 406] on span "General IVT" at bounding box center [592, 409] width 59 height 14
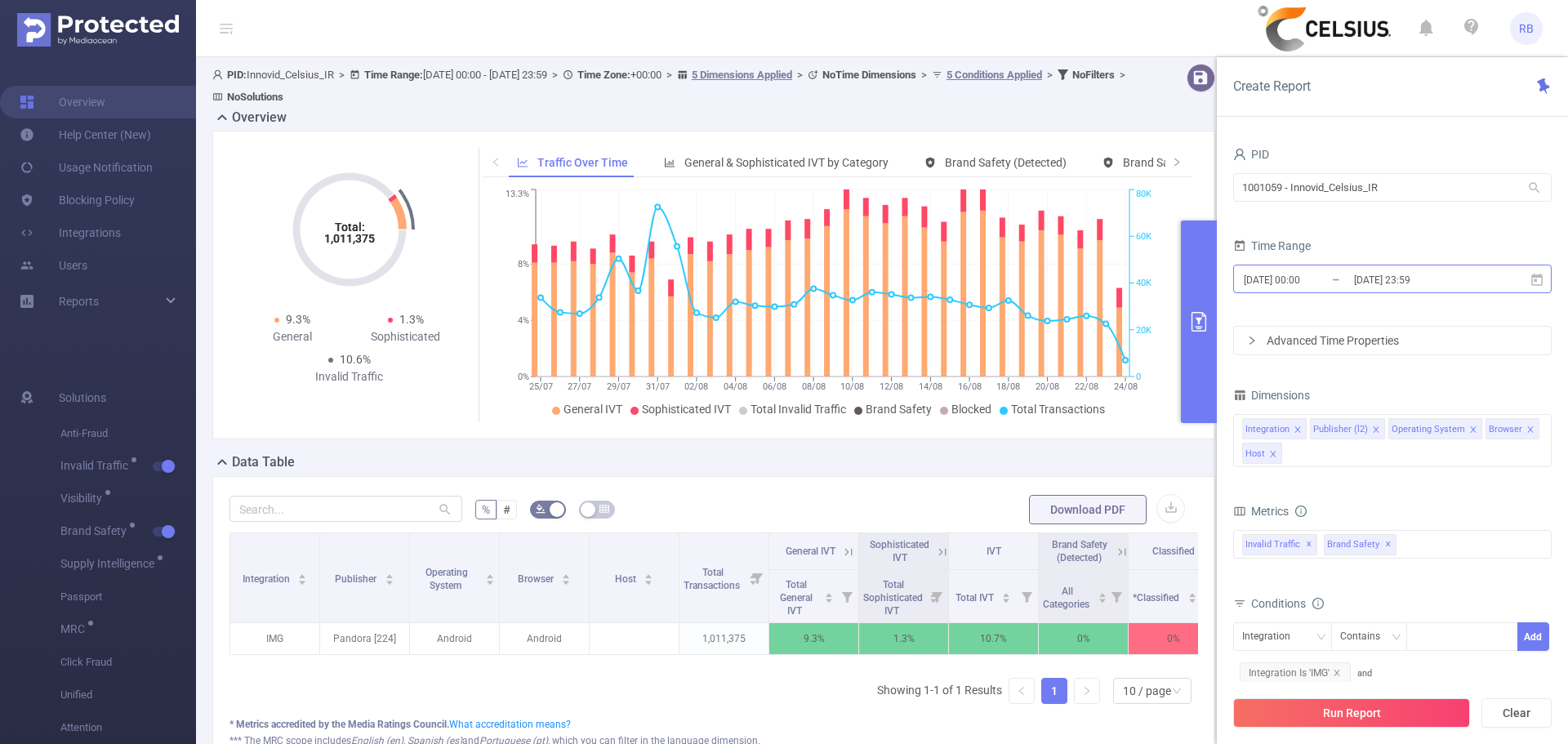
click at [1304, 275] on input "[DATE] 00:00" at bounding box center [1308, 279] width 132 height 22
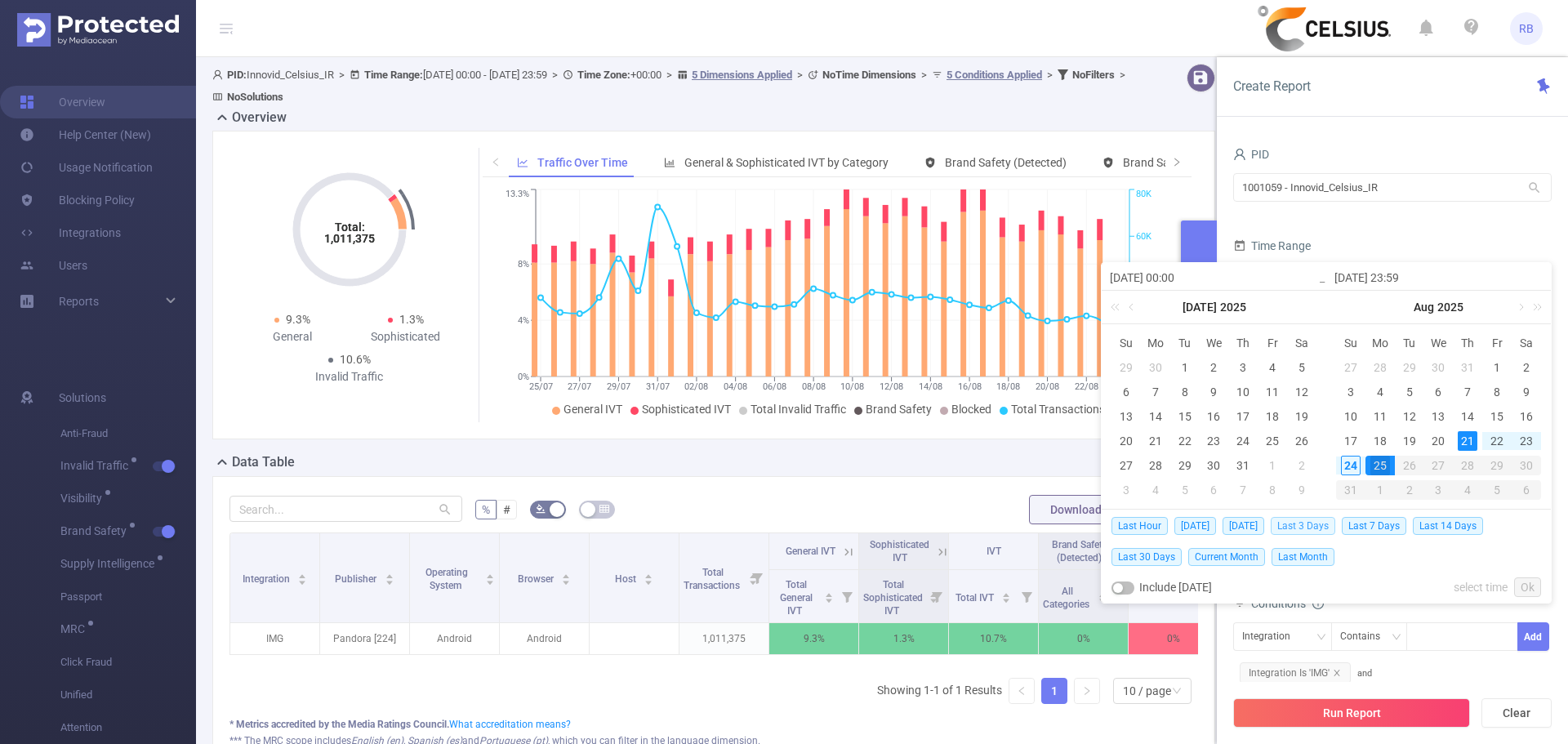
click at [1323, 527] on span "Last 3 Days" at bounding box center [1303, 526] width 65 height 18
type input "2025-08-21 00:00"
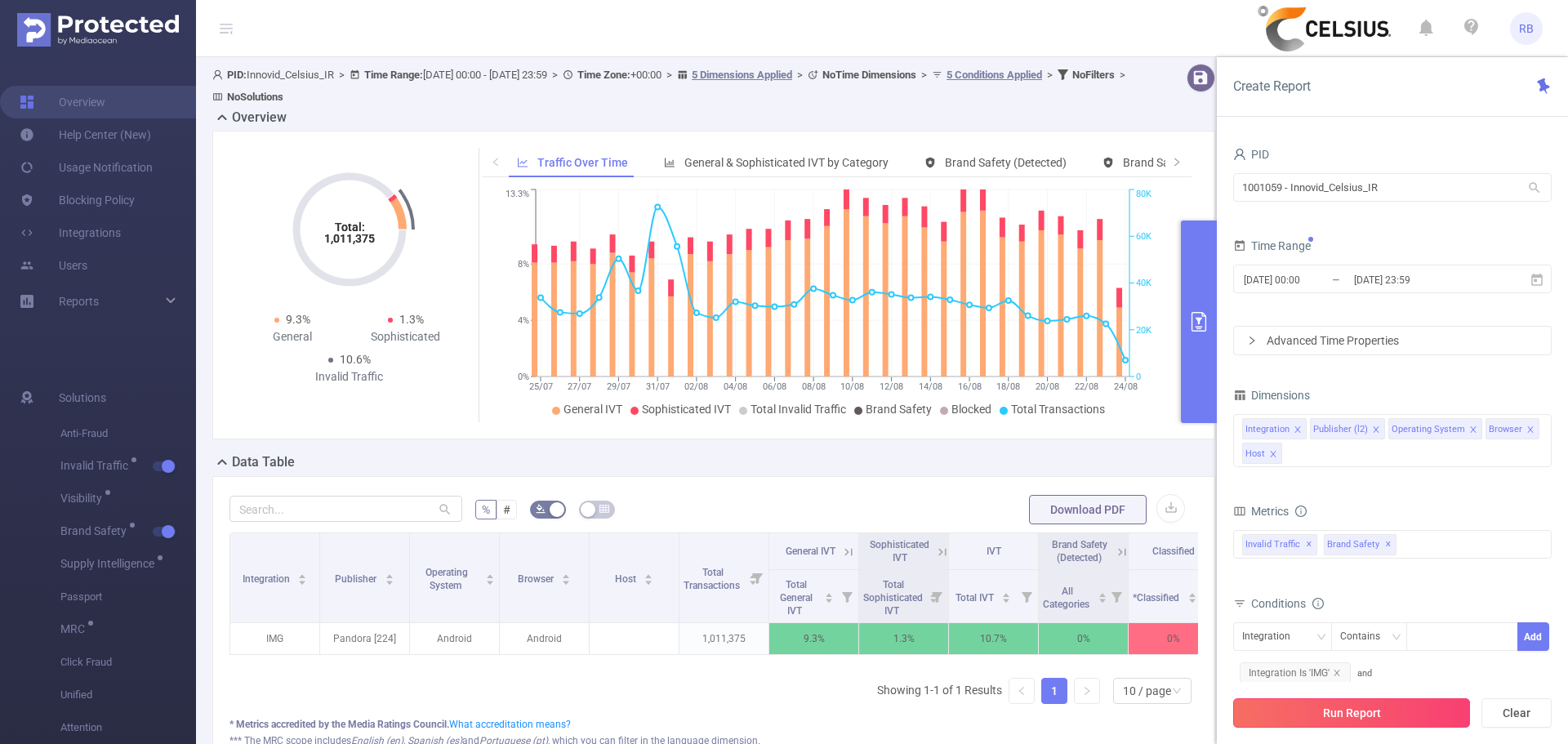
click at [1336, 708] on button "Run Report" at bounding box center [1352, 712] width 237 height 30
